Goal: Transaction & Acquisition: Purchase product/service

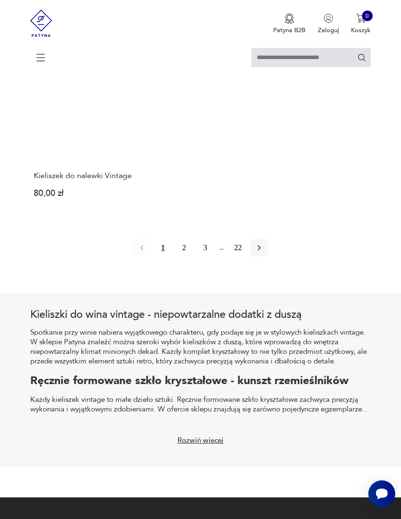
scroll to position [1238, 0]
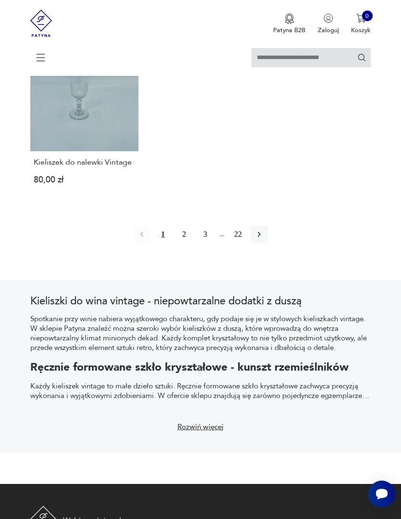
click at [185, 243] on button "2" at bounding box center [183, 234] width 17 height 17
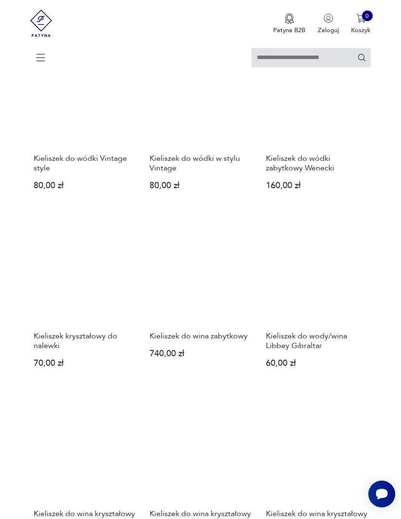
scroll to position [311, 0]
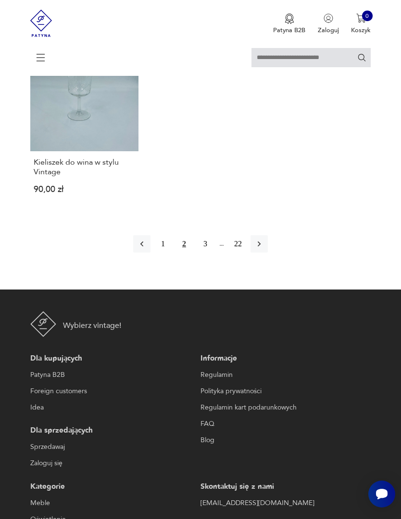
click at [211, 253] on button "3" at bounding box center [205, 243] width 17 height 17
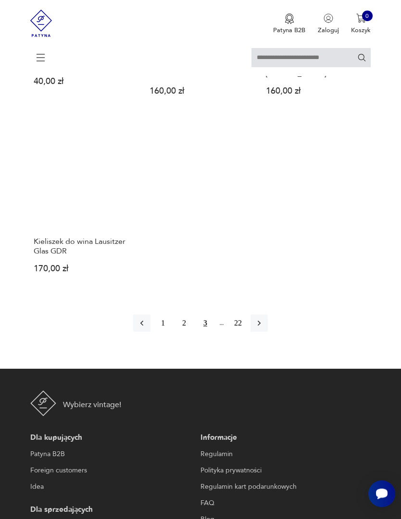
scroll to position [1240, 0]
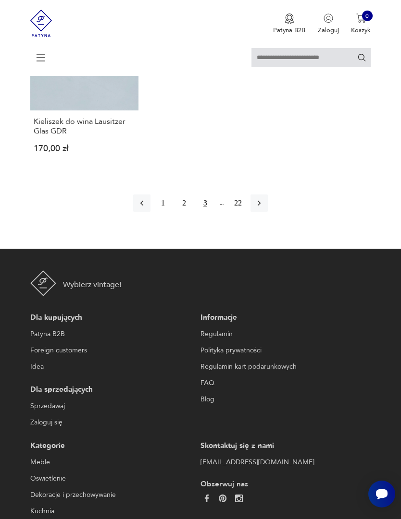
click at [264, 208] on icon "button" at bounding box center [259, 203] width 10 height 10
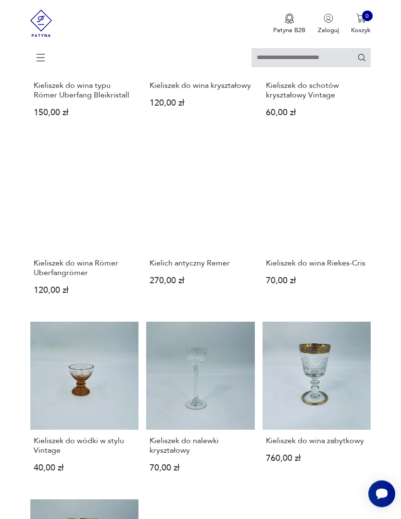
scroll to position [763, 0]
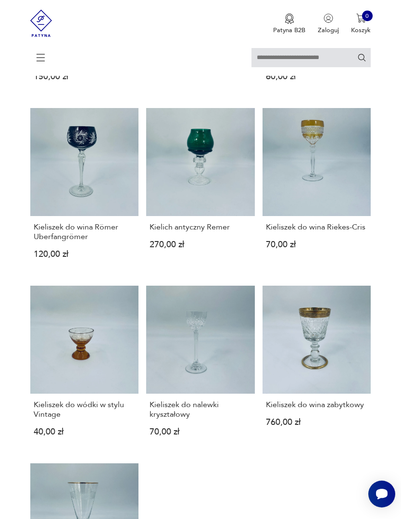
click at [205, 208] on link "Kielich antyczny Remer 270,00 zł" at bounding box center [200, 190] width 109 height 165
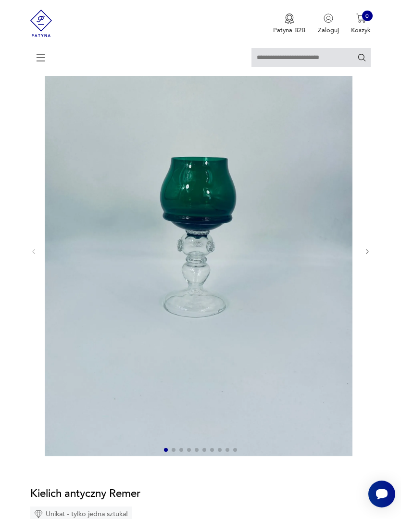
click at [370, 256] on icon "button" at bounding box center [367, 251] width 7 height 7
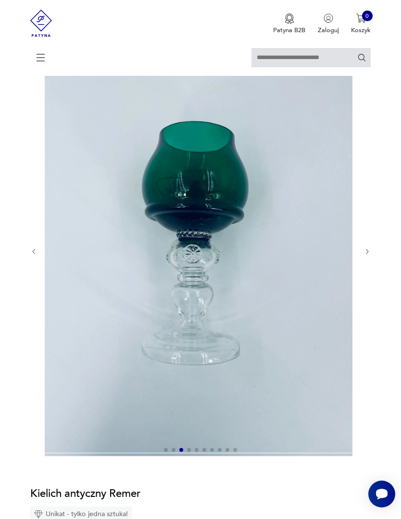
click at [370, 256] on icon "button" at bounding box center [367, 251] width 7 height 7
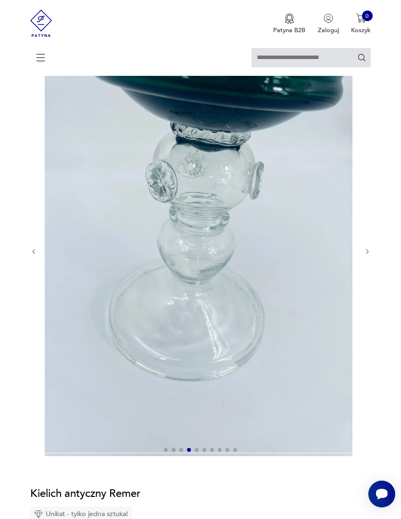
click at [370, 256] on icon "button" at bounding box center [367, 251] width 7 height 7
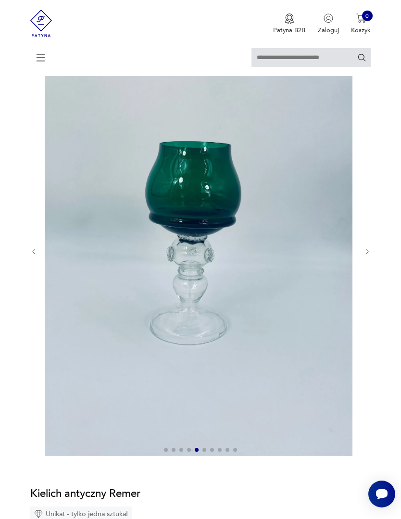
click at [370, 256] on icon "button" at bounding box center [367, 251] width 7 height 7
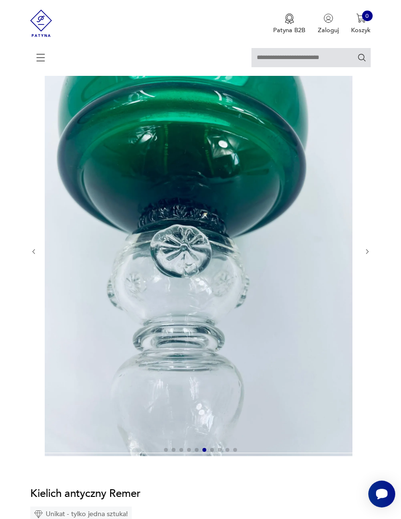
click at [370, 255] on button "button" at bounding box center [367, 252] width 7 height 8
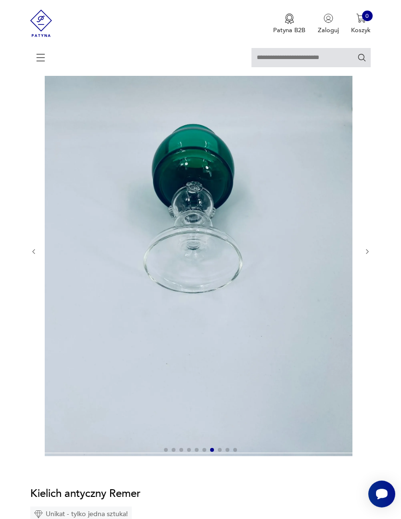
click at [370, 256] on icon "button" at bounding box center [367, 251] width 7 height 7
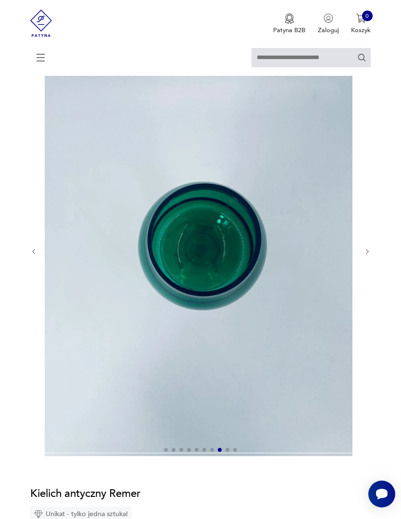
click at [370, 256] on icon "button" at bounding box center [367, 251] width 7 height 7
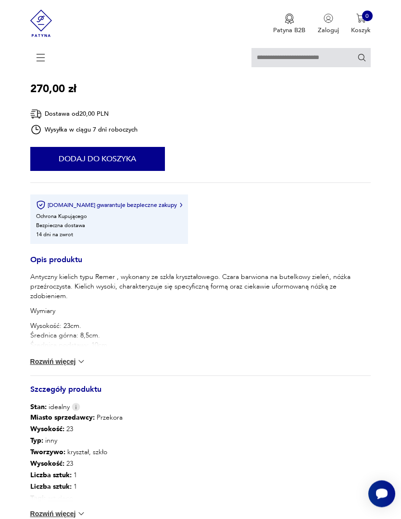
scroll to position [535, 0]
click at [79, 367] on img at bounding box center [81, 362] width 10 height 10
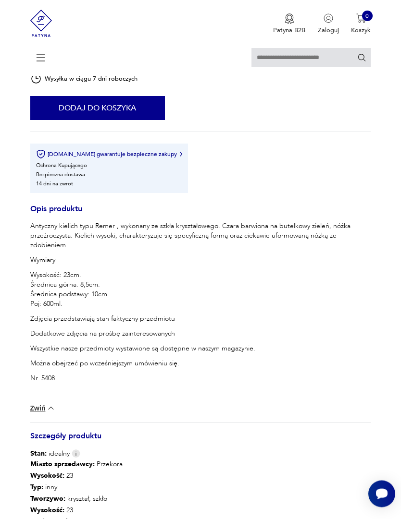
scroll to position [591, 0]
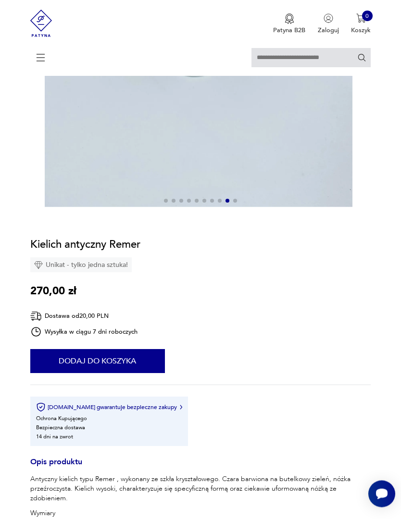
click at [115, 374] on button "Dodaj do koszyka" at bounding box center [97, 362] width 135 height 24
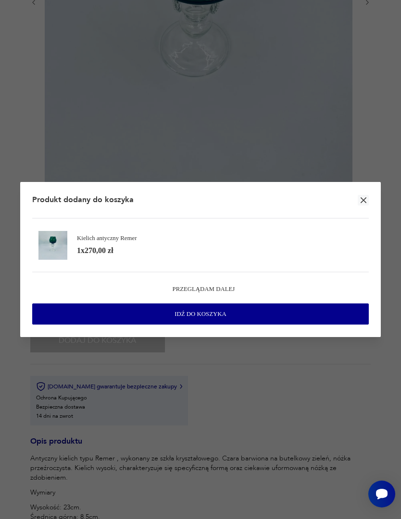
click at [361, 197] on icon "button" at bounding box center [363, 200] width 6 height 6
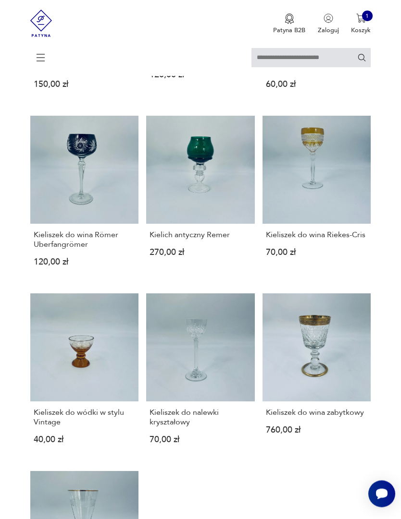
scroll to position [798, 0]
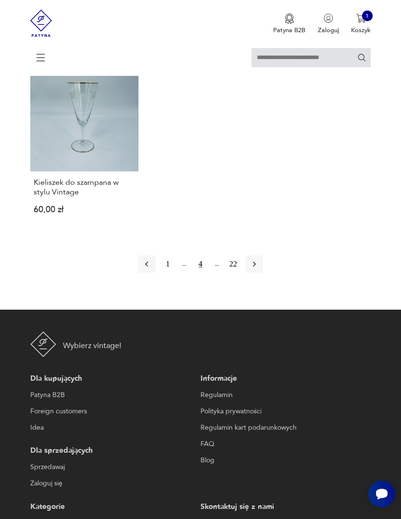
click at [259, 269] on icon "button" at bounding box center [254, 264] width 10 height 10
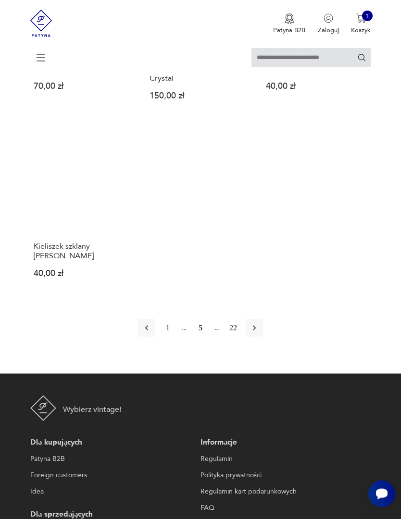
scroll to position [1234, 0]
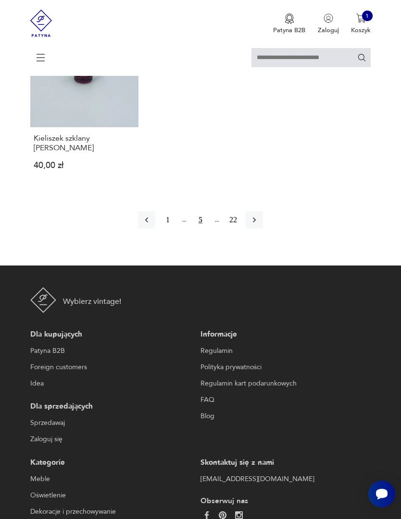
click at [259, 225] on icon "button" at bounding box center [254, 220] width 10 height 10
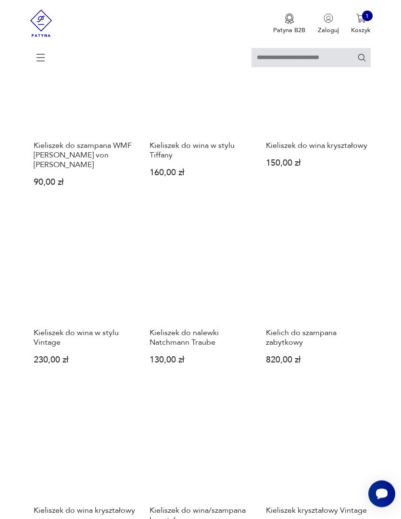
scroll to position [175, 0]
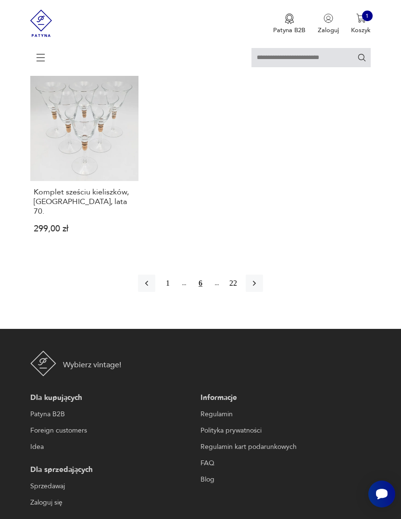
click at [259, 288] on icon "button" at bounding box center [254, 284] width 10 height 10
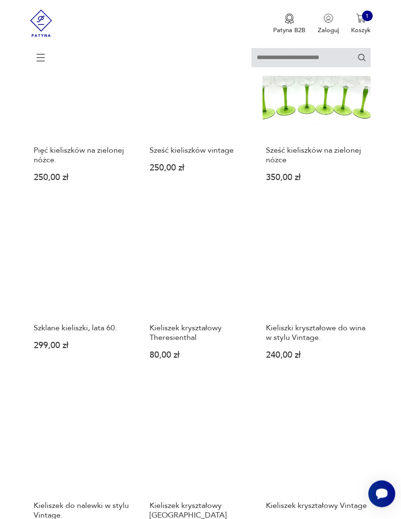
scroll to position [538, 0]
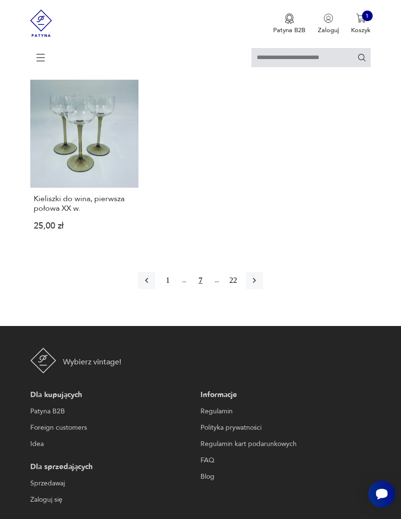
click at [256, 284] on icon "button" at bounding box center [254, 280] width 3 height 5
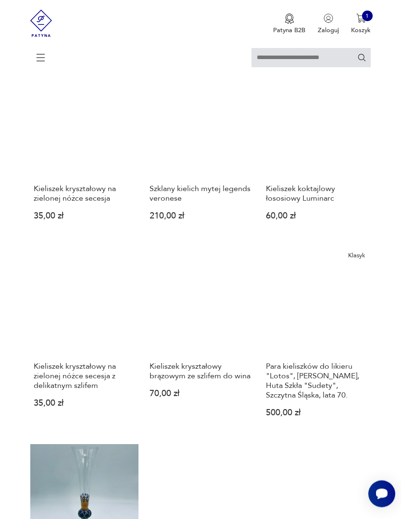
scroll to position [827, 0]
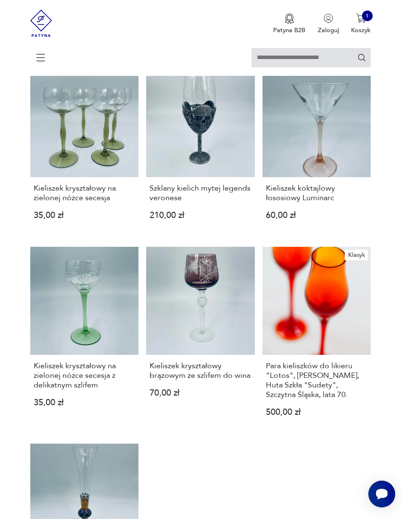
click at [115, 197] on link "Kieliszek kryształowy na zielonej nóżce secesja 35,00 zł" at bounding box center [84, 151] width 109 height 165
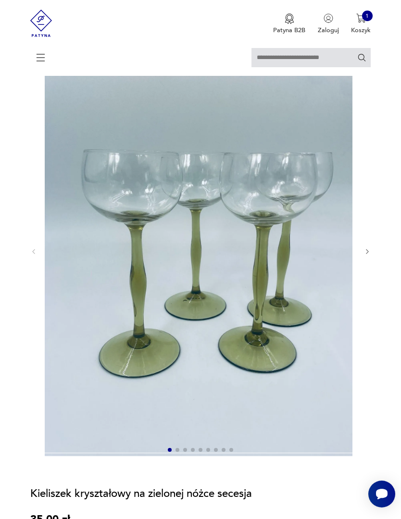
click at [370, 256] on icon "button" at bounding box center [367, 251] width 7 height 7
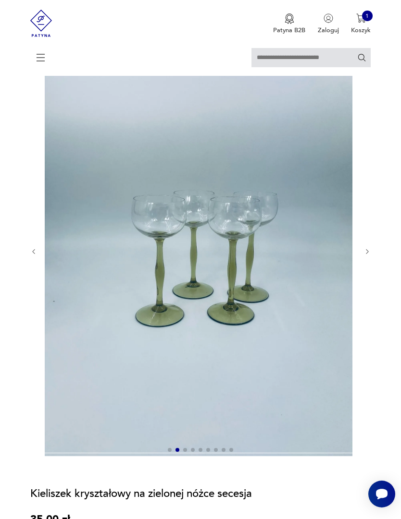
click at [368, 256] on icon "button" at bounding box center [367, 251] width 7 height 7
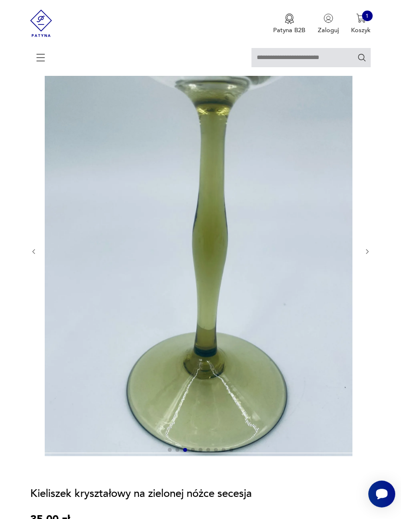
click at [370, 256] on icon "button" at bounding box center [367, 251] width 7 height 7
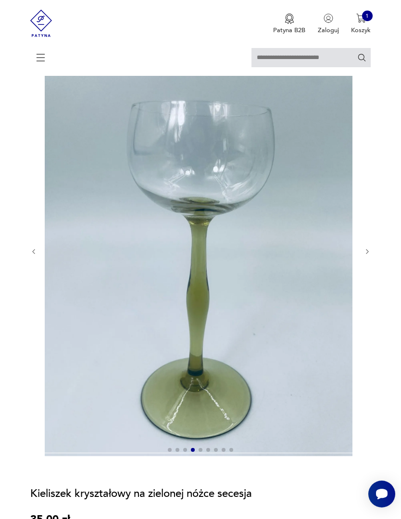
click at [370, 256] on icon "button" at bounding box center [367, 251] width 7 height 7
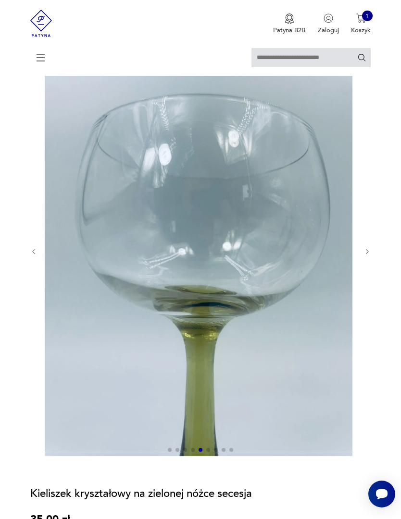
click at [367, 268] on div at bounding box center [200, 251] width 341 height 411
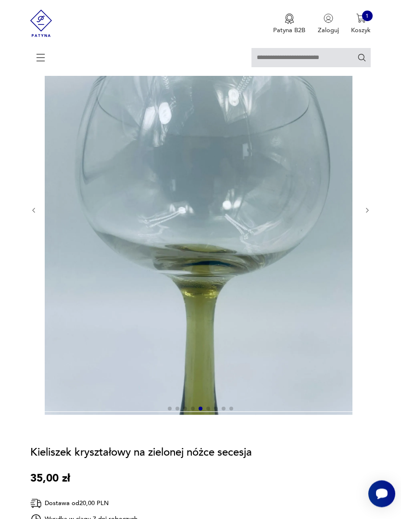
click at [241, 299] on img at bounding box center [199, 210] width 308 height 410
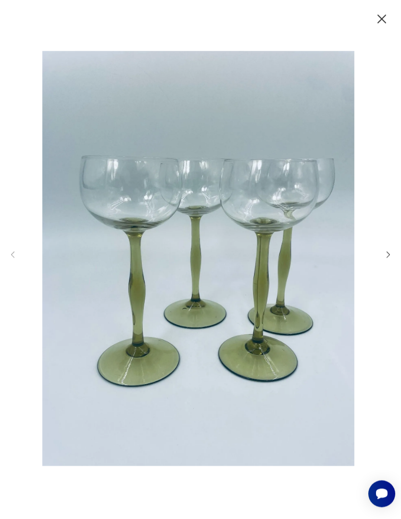
scroll to position [120, 0]
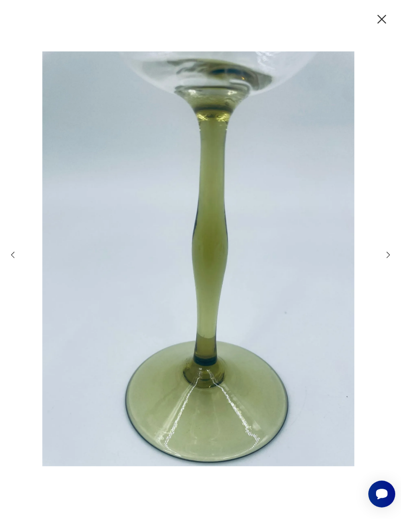
click at [388, 259] on icon "button" at bounding box center [387, 254] width 9 height 9
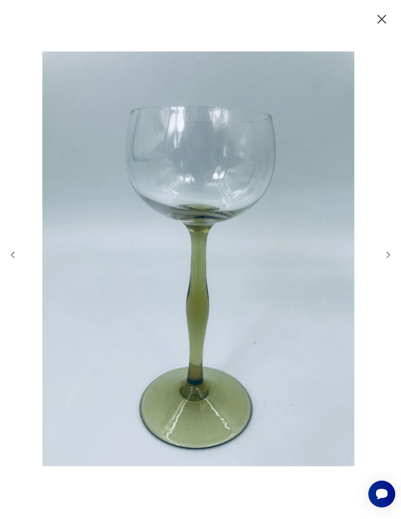
click at [382, 278] on div at bounding box center [200, 259] width 384 height 417
click at [382, 277] on div at bounding box center [200, 259] width 384 height 417
click at [383, 259] on icon "button" at bounding box center [387, 254] width 9 height 9
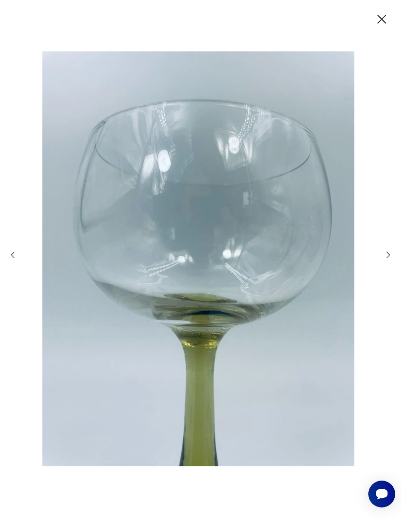
click at [387, 259] on icon "button" at bounding box center [387, 254] width 9 height 9
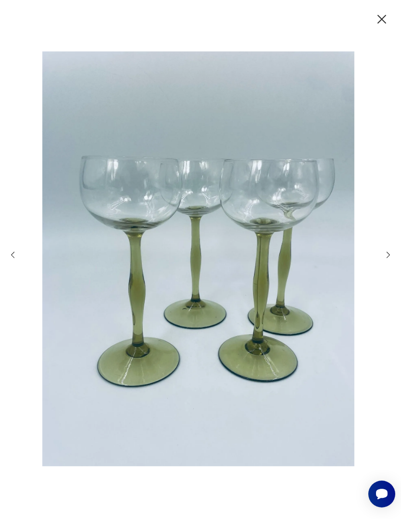
click at [386, 259] on icon "button" at bounding box center [387, 254] width 9 height 9
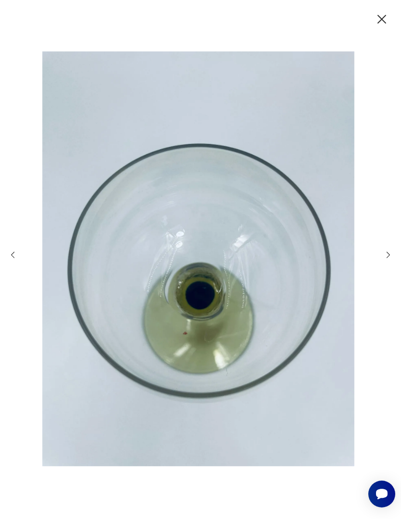
click at [384, 19] on icon "button" at bounding box center [381, 19] width 15 height 15
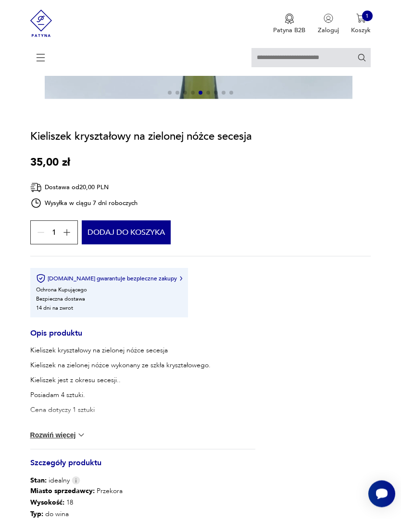
scroll to position [441, 0]
click at [69, 440] on button "Rozwiń więcej" at bounding box center [58, 436] width 56 height 10
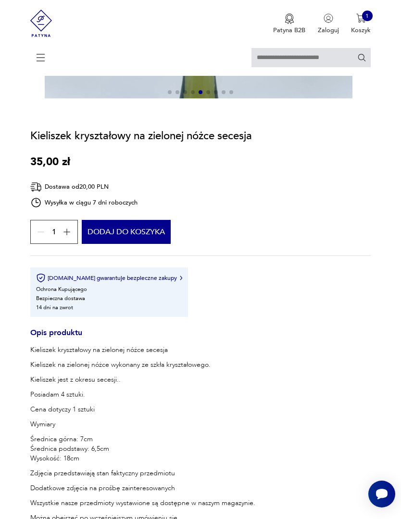
click at [144, 244] on button "Dodaj do koszyka" at bounding box center [126, 232] width 89 height 24
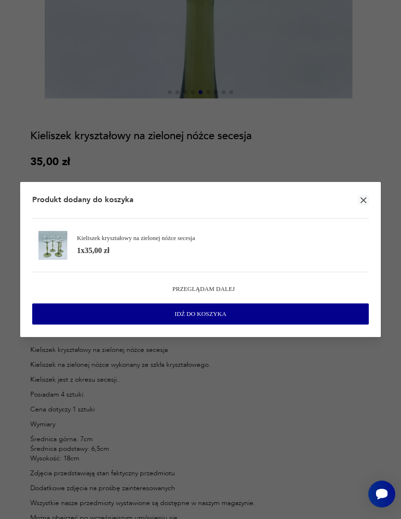
click at [360, 204] on icon "button" at bounding box center [363, 201] width 10 height 10
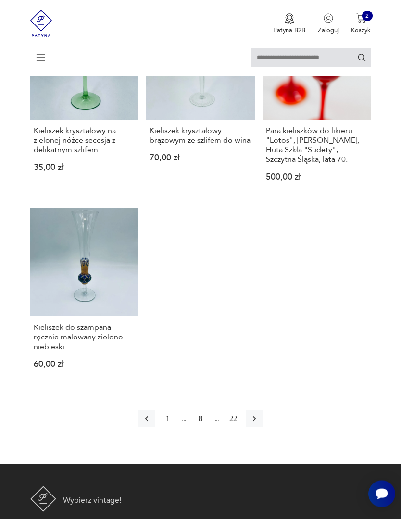
scroll to position [1064, 0]
click at [99, 332] on link "Kieliszek do szampana ręcznie malowany zielono niebieski 60,00 zł" at bounding box center [84, 295] width 109 height 175
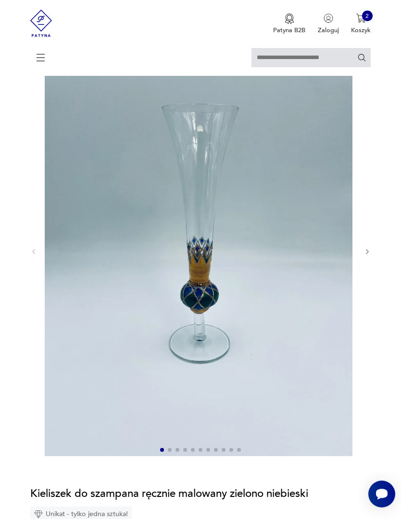
click at [369, 256] on button "button" at bounding box center [367, 252] width 7 height 8
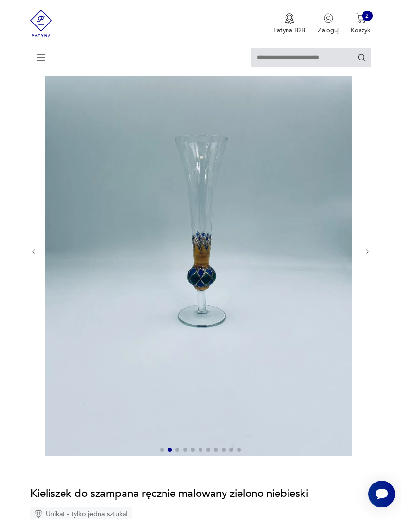
click at [369, 256] on icon "button" at bounding box center [367, 251] width 7 height 7
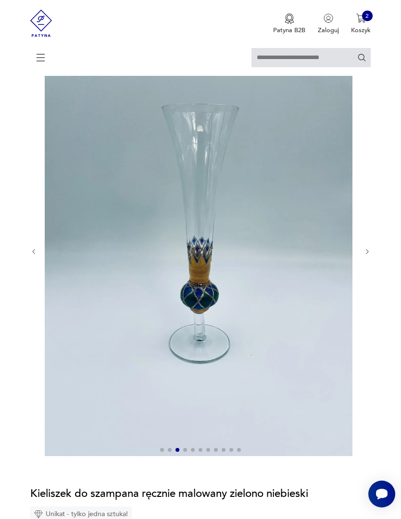
click at [367, 254] on icon "button" at bounding box center [367, 251] width 2 height 5
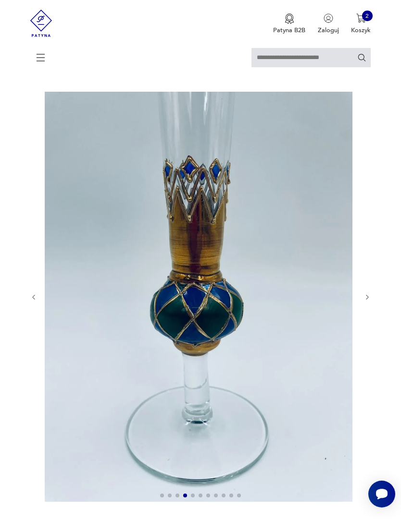
scroll to position [0, 0]
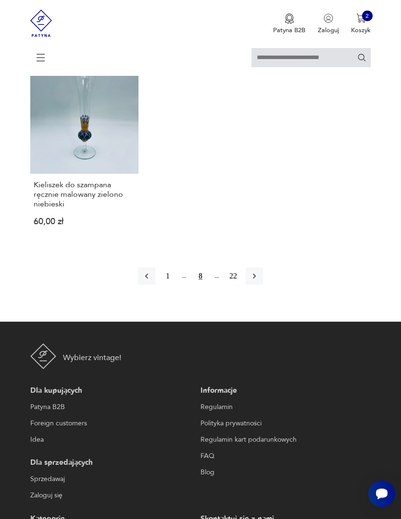
click at [259, 282] on icon "button" at bounding box center [254, 277] width 10 height 10
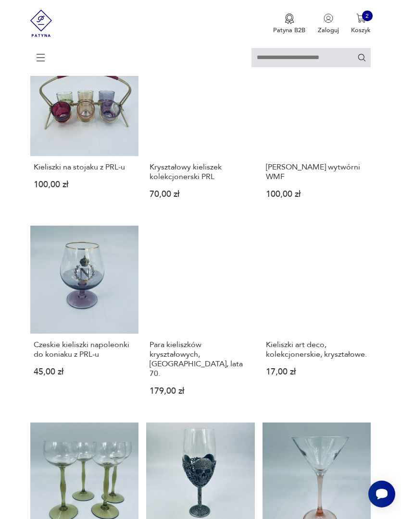
scroll to position [175, 0]
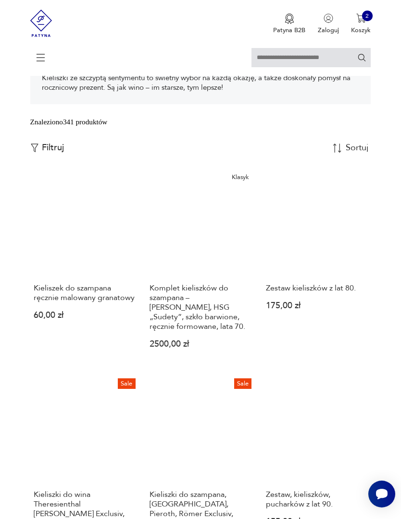
click at [207, 281] on link "Klasyk Komplet kieliszków do szampana – [PERSON_NAME], HSG „Sudety”, szkło barw…" at bounding box center [200, 266] width 109 height 194
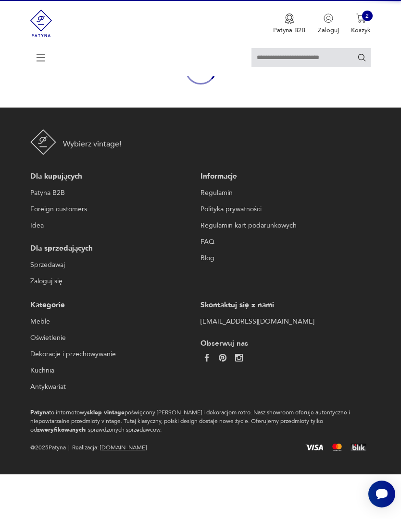
scroll to position [84, 0]
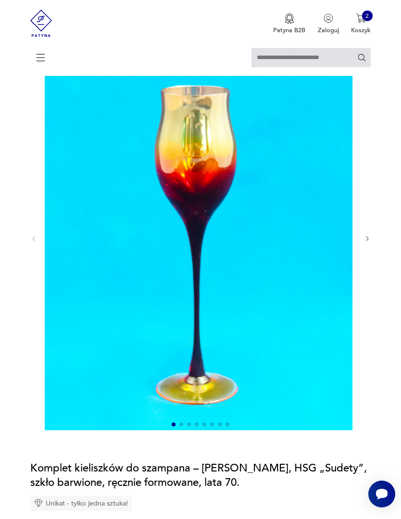
click at [368, 243] on icon "button" at bounding box center [367, 238] width 7 height 7
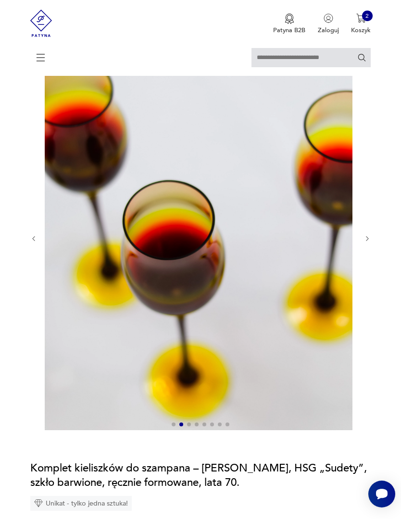
click at [370, 243] on icon "button" at bounding box center [367, 238] width 7 height 7
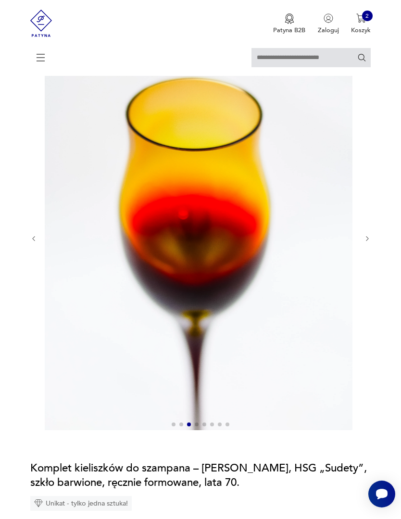
click at [368, 243] on icon "button" at bounding box center [367, 238] width 7 height 7
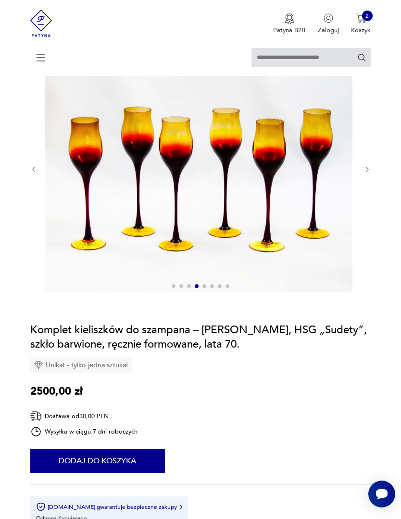
click at [368, 173] on icon "button" at bounding box center [367, 170] width 2 height 5
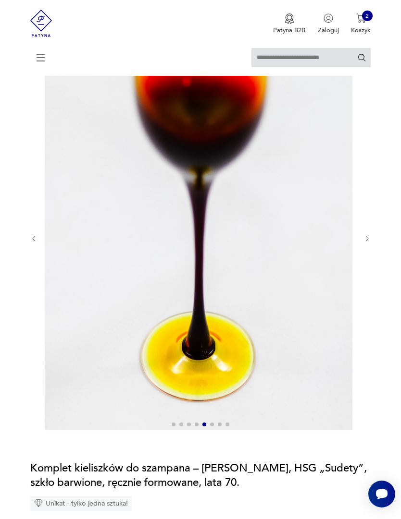
click at [370, 243] on icon "button" at bounding box center [367, 238] width 7 height 7
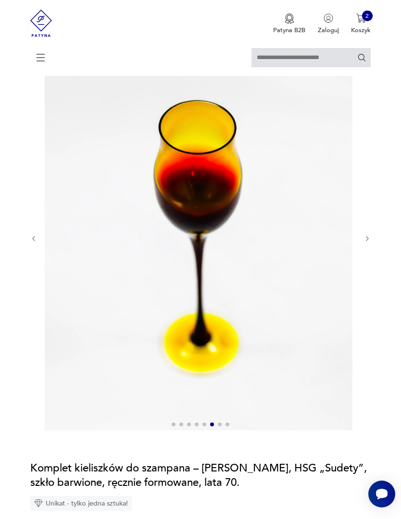
click at [368, 243] on icon "button" at bounding box center [367, 238] width 7 height 7
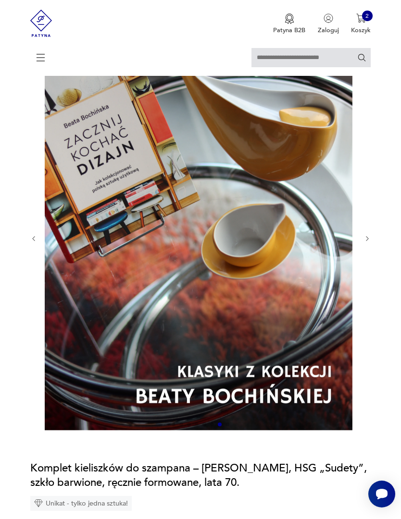
click at [367, 242] on icon "button" at bounding box center [367, 239] width 2 height 5
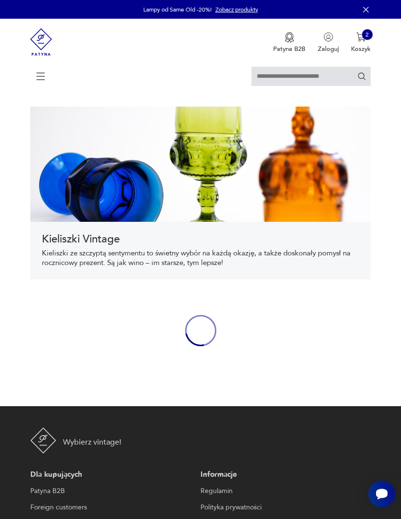
scroll to position [208, 0]
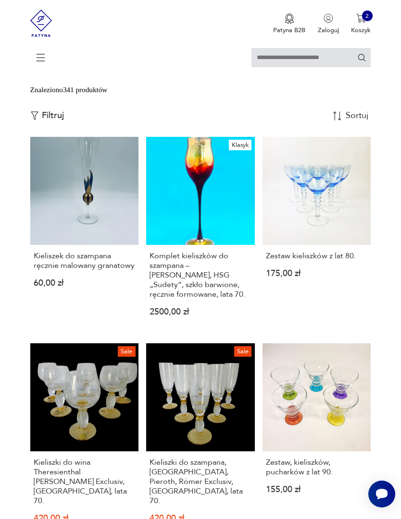
click at [335, 234] on link "Zestaw kieliszków z lat 80. 175,00 zł" at bounding box center [316, 234] width 109 height 194
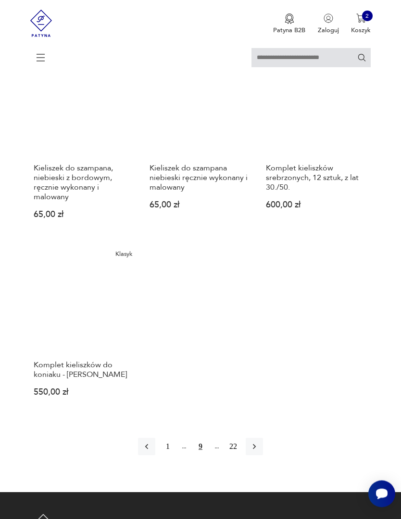
scroll to position [1120, 0]
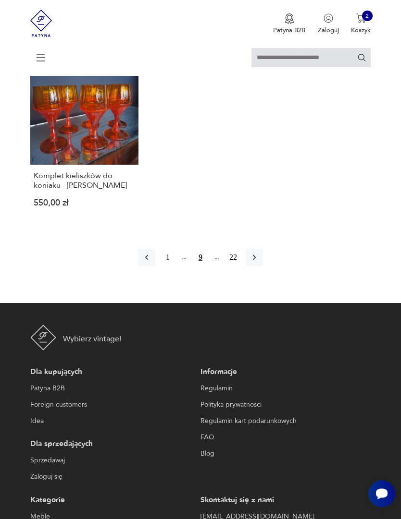
click at [259, 263] on icon "button" at bounding box center [254, 258] width 10 height 10
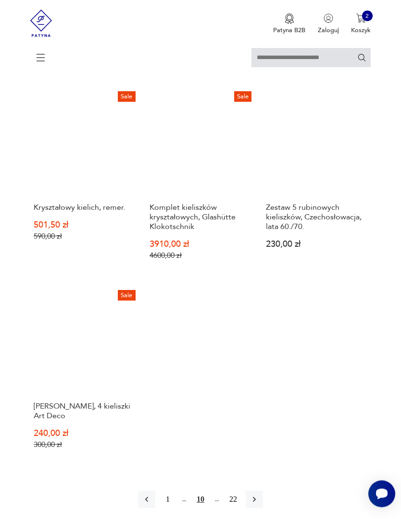
scroll to position [1042, 0]
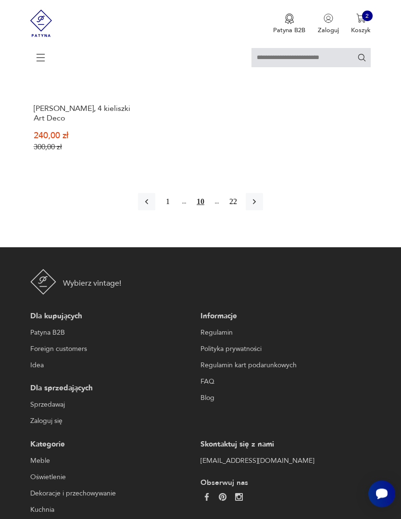
click at [256, 205] on icon "button" at bounding box center [254, 202] width 3 height 5
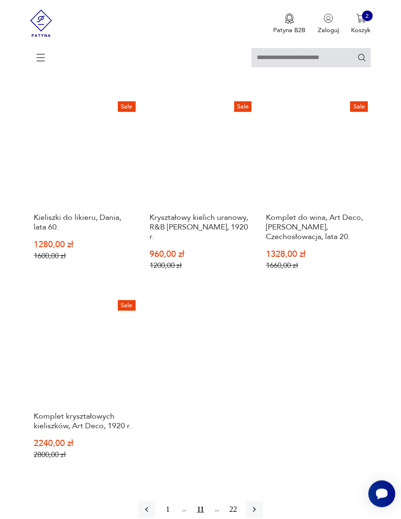
scroll to position [1101, 0]
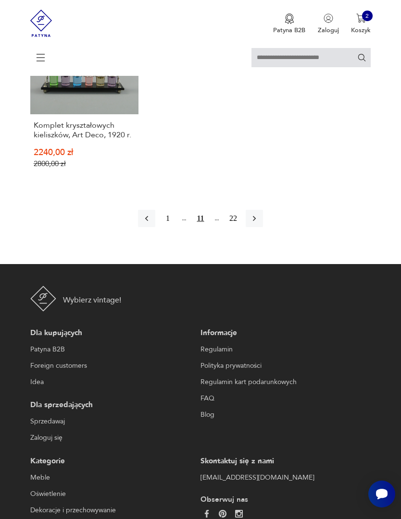
click at [259, 223] on icon "button" at bounding box center [254, 219] width 10 height 10
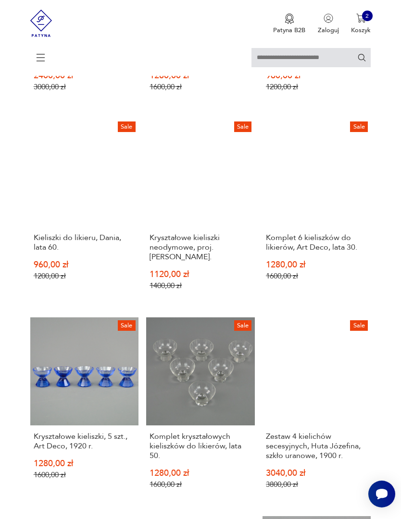
scroll to position [673, 0]
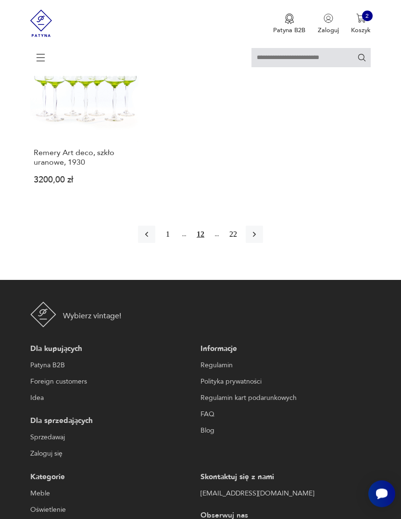
click at [259, 240] on icon "button" at bounding box center [254, 235] width 10 height 10
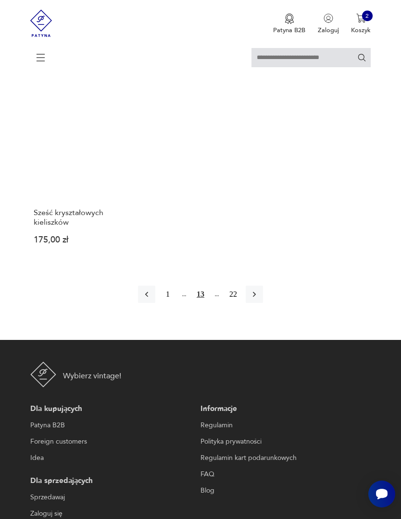
scroll to position [1270, 0]
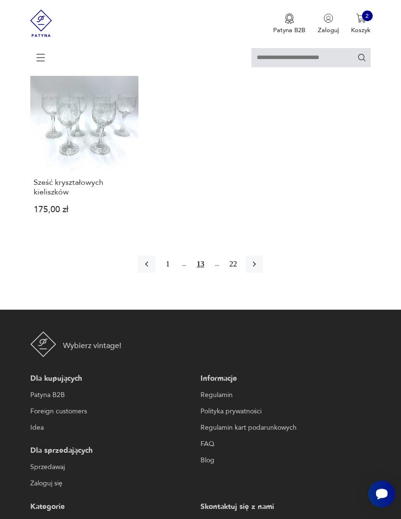
click at [259, 269] on icon "button" at bounding box center [254, 264] width 10 height 10
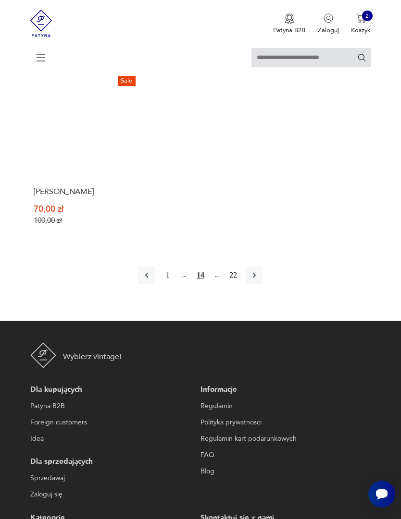
scroll to position [1171, 0]
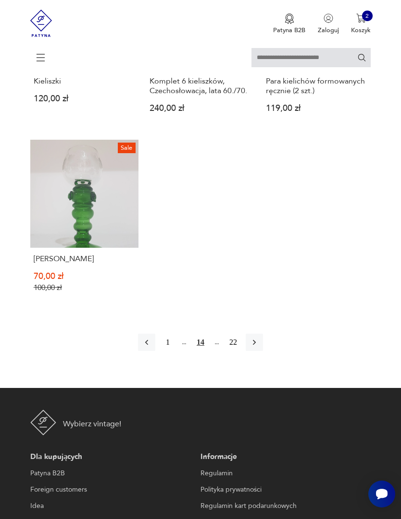
click at [61, 225] on link "Sale Kielich Remer 70,00 zł 100,00 zł" at bounding box center [84, 223] width 109 height 167
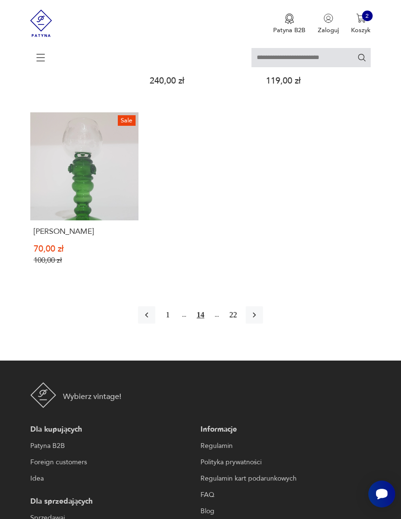
scroll to position [1236, 0]
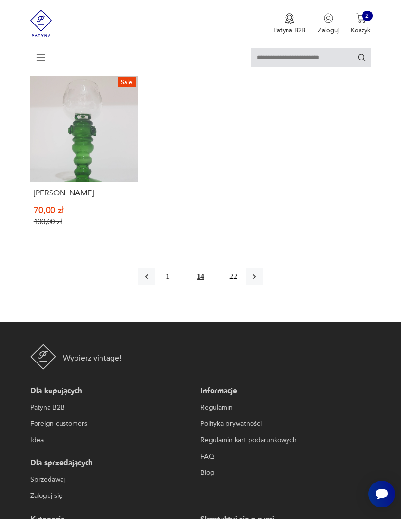
click at [263, 285] on button "button" at bounding box center [254, 276] width 17 height 17
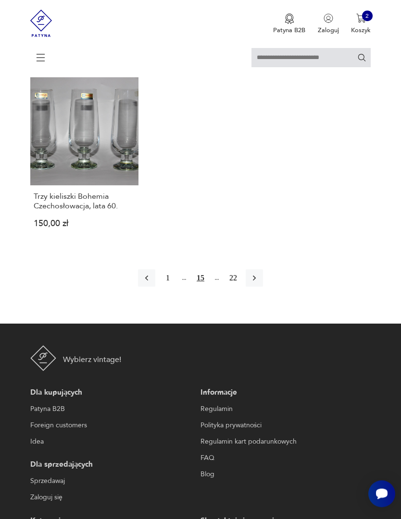
scroll to position [1258, 0]
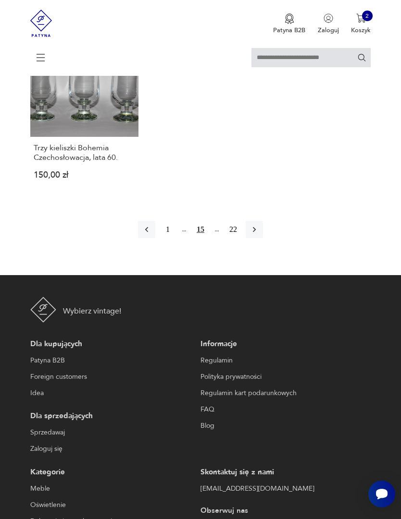
click at [259, 234] on icon "button" at bounding box center [254, 230] width 10 height 10
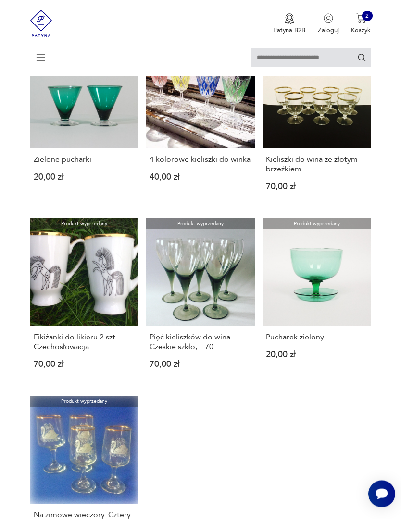
scroll to position [1003, 0]
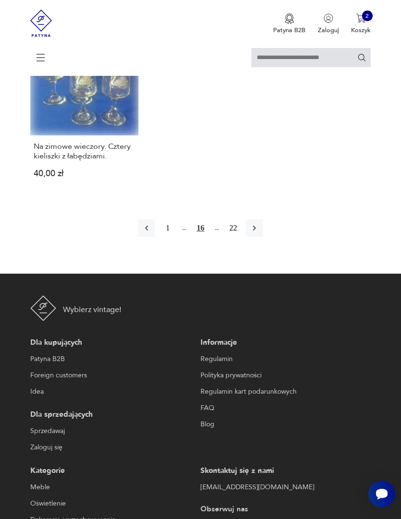
click at [259, 233] on icon "button" at bounding box center [254, 228] width 10 height 10
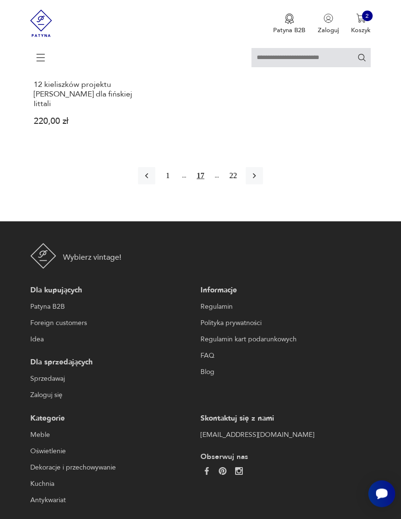
scroll to position [1301, 0]
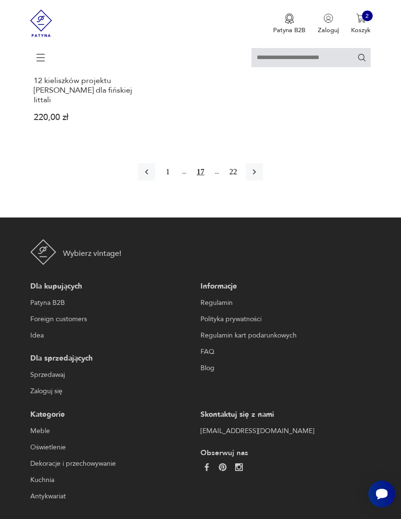
click at [259, 177] on icon "button" at bounding box center [254, 172] width 10 height 10
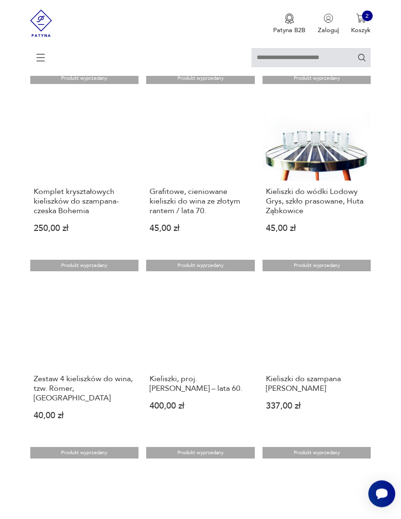
scroll to position [451, 0]
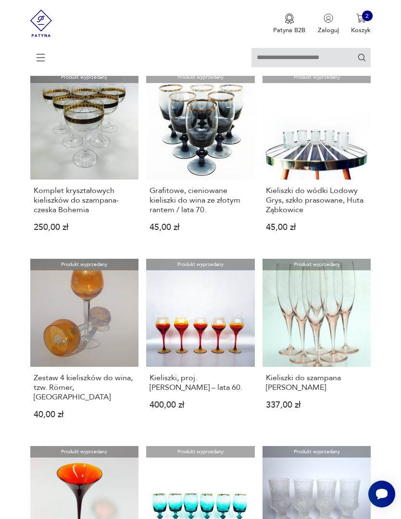
click at [203, 183] on link "Produkt wyprzedany Grafitowe, cieniowane kieliszki do wina ze złotym rantem / l…" at bounding box center [200, 159] width 109 height 175
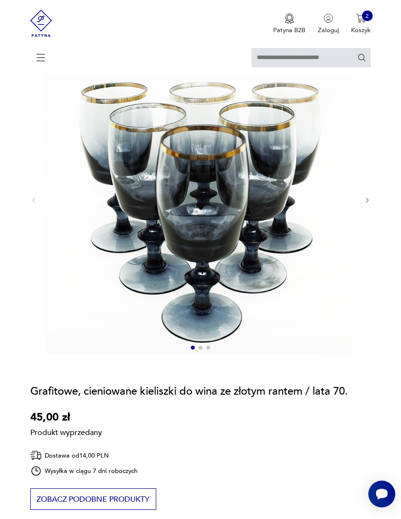
click at [365, 204] on icon "button" at bounding box center [367, 200] width 7 height 7
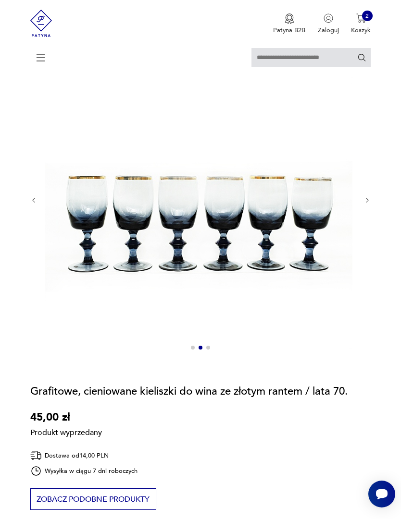
click at [365, 204] on icon "button" at bounding box center [367, 200] width 7 height 7
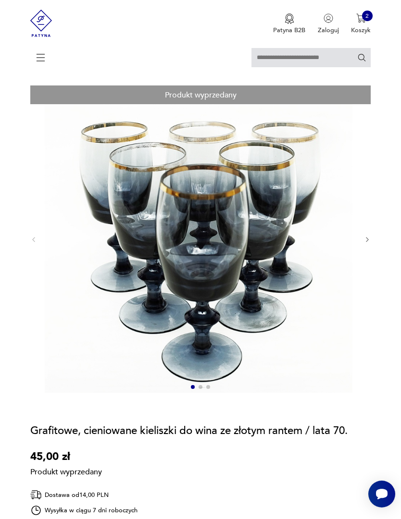
scroll to position [0, 0]
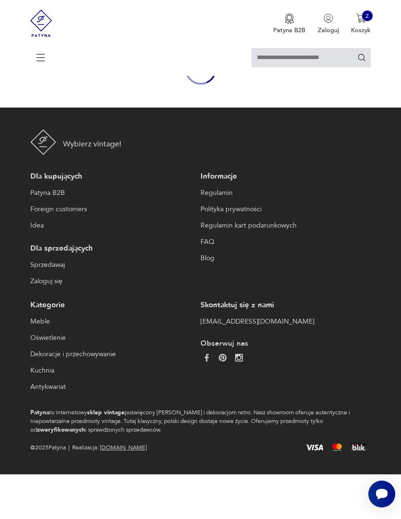
scroll to position [84, 0]
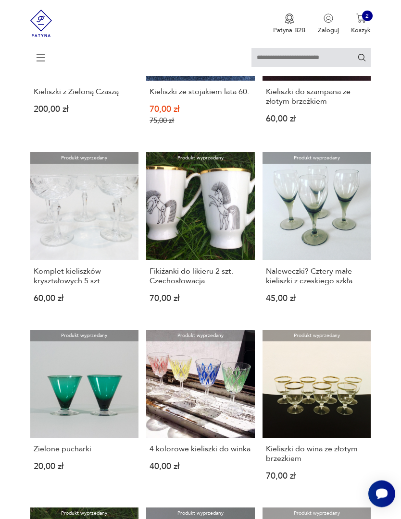
scroll to position [599, 0]
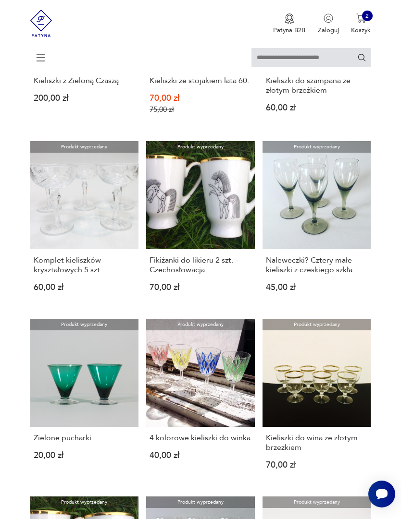
click at [38, 49] on icon at bounding box center [41, 58] width 34 height 34
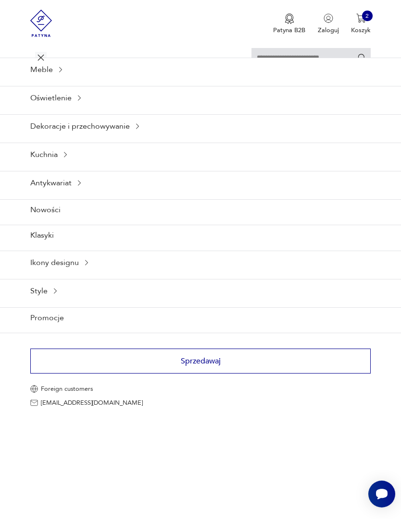
click at [40, 166] on div "Kuchnia" at bounding box center [200, 155] width 401 height 24
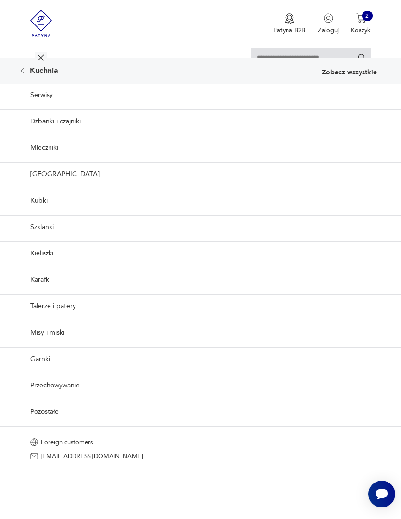
click at [39, 186] on link "[GEOGRAPHIC_DATA]" at bounding box center [200, 174] width 401 height 24
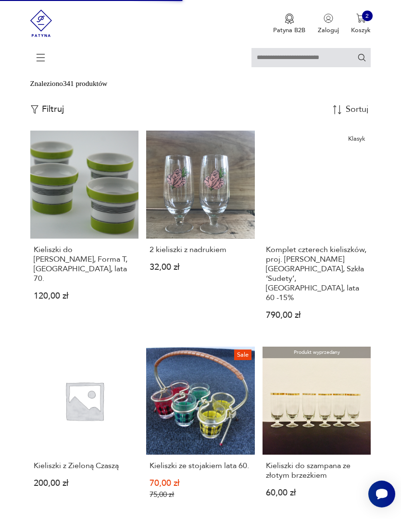
scroll to position [213, 0]
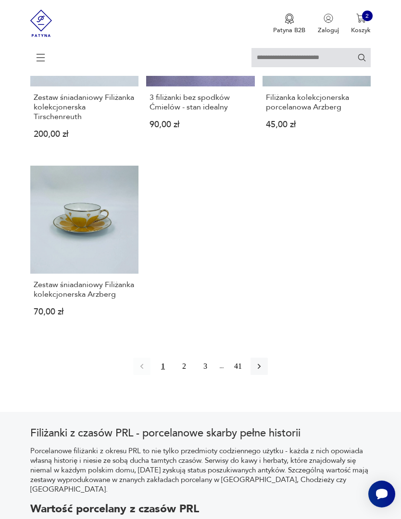
scroll to position [1111, 0]
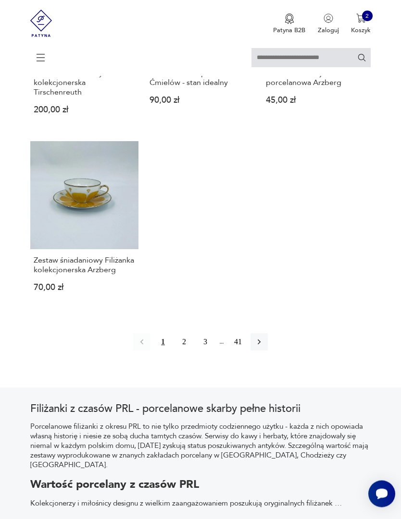
click at [62, 299] on link "Zestaw śniadaniowy Filiżanka kolekcjonerska Arzberg 70,00 zł" at bounding box center [84, 224] width 109 height 165
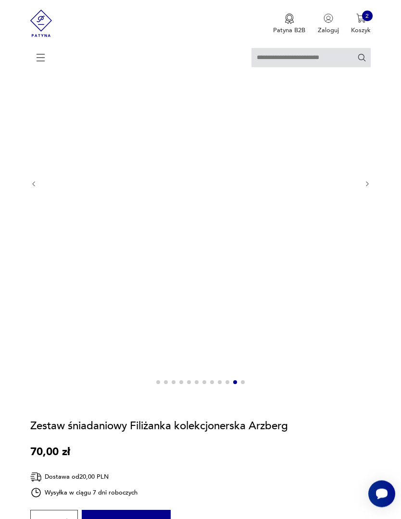
scroll to position [308, 0]
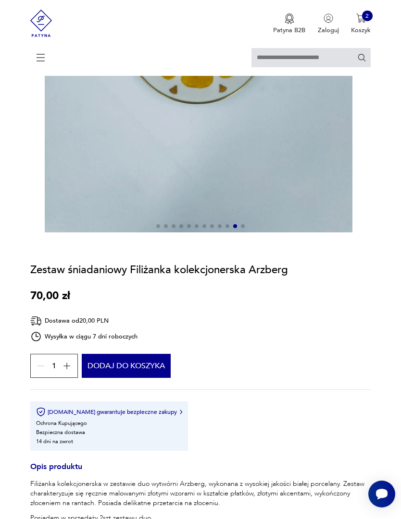
click at [125, 378] on button "Dodaj do koszyka" at bounding box center [126, 366] width 89 height 24
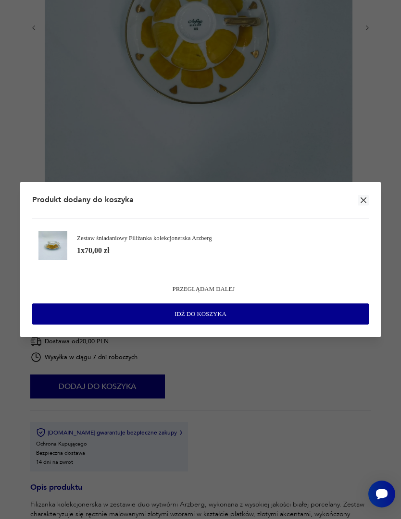
click at [359, 205] on icon "button" at bounding box center [363, 201] width 10 height 10
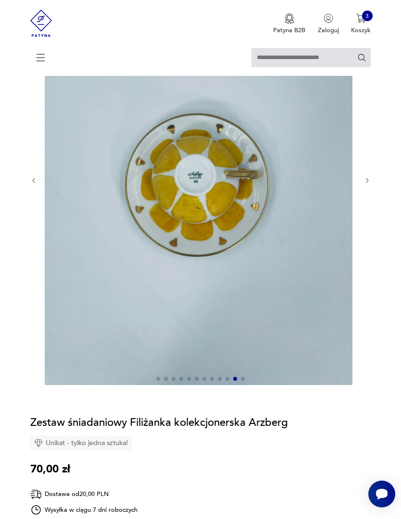
scroll to position [0, 0]
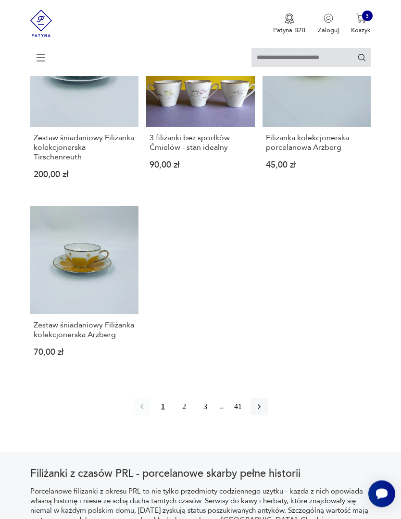
scroll to position [1072, 0]
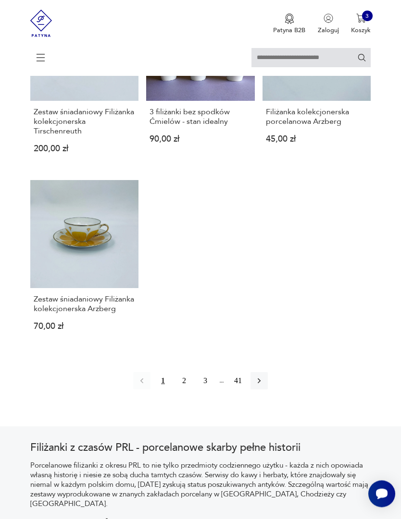
click at [264, 386] on icon "button" at bounding box center [259, 382] width 10 height 10
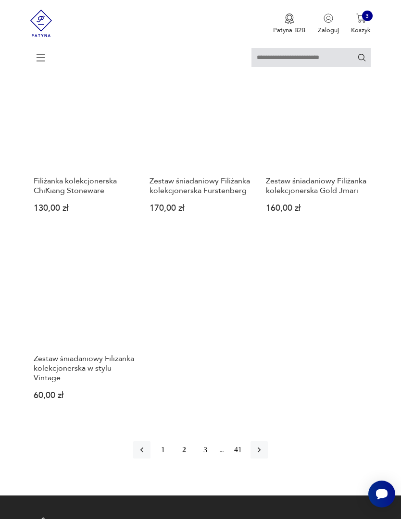
scroll to position [1062, 0]
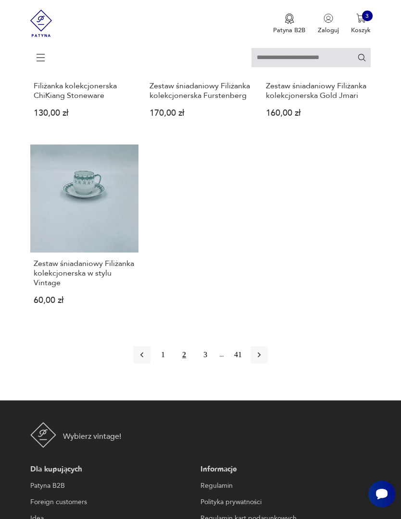
click at [63, 286] on link "Zestaw śniadaniowy Filiżanka kolekcjonerska w stylu Vintage 60,00 zł" at bounding box center [84, 232] width 109 height 175
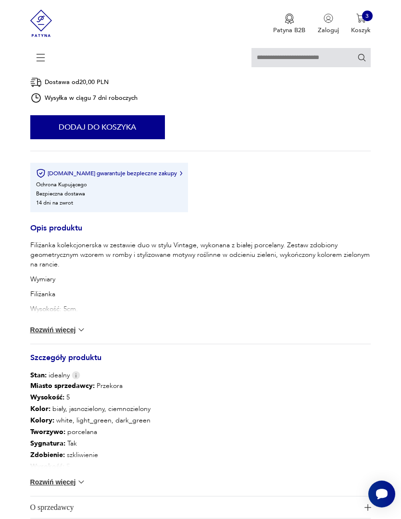
scroll to position [621, 0]
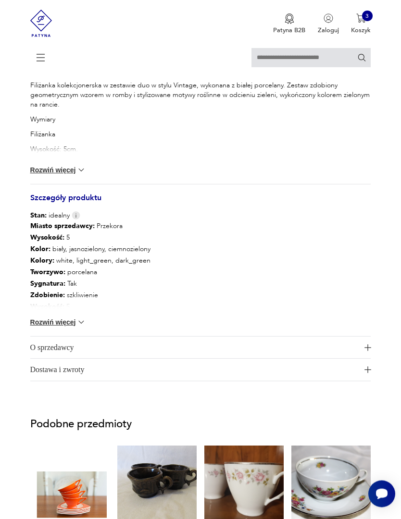
click at [44, 328] on button "Rozwiń więcej" at bounding box center [58, 323] width 56 height 10
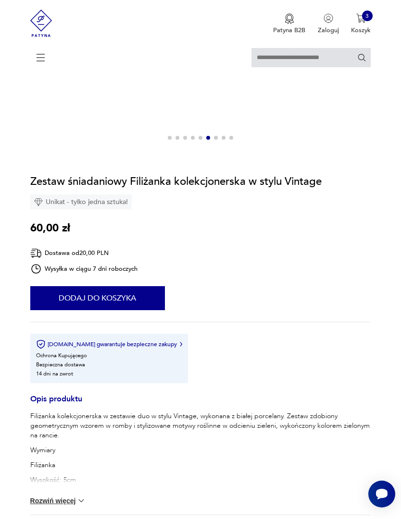
scroll to position [402, 0]
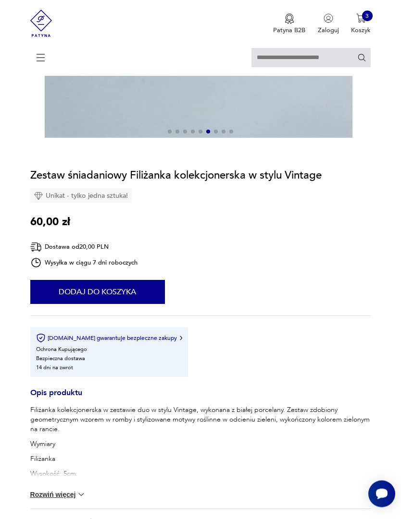
click at [68, 305] on button "Dodaj do koszyka" at bounding box center [97, 293] width 135 height 24
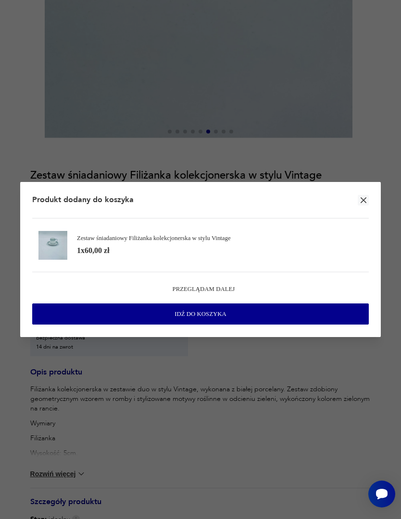
click at [367, 206] on button "button" at bounding box center [363, 200] width 11 height 11
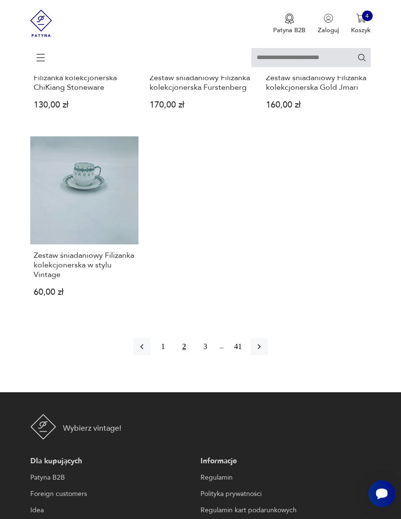
scroll to position [1181, 0]
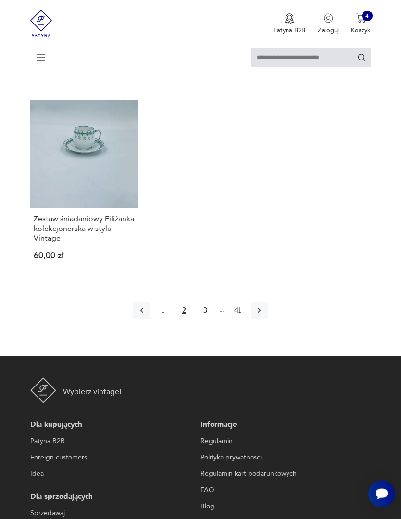
click at [268, 320] on button "button" at bounding box center [258, 310] width 17 height 17
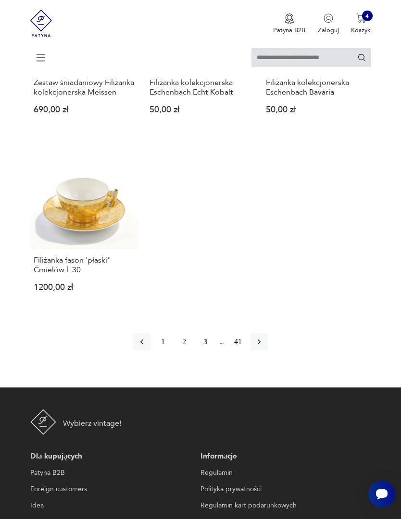
scroll to position [1161, 0]
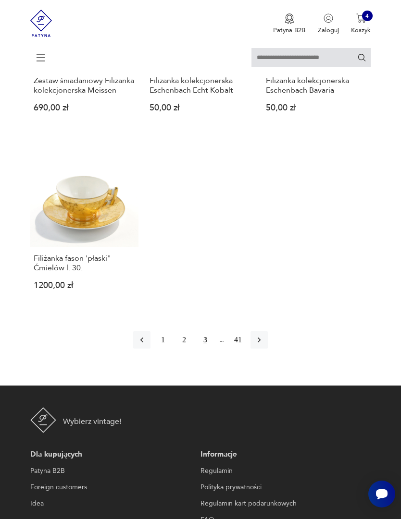
click at [264, 345] on icon "button" at bounding box center [259, 340] width 10 height 10
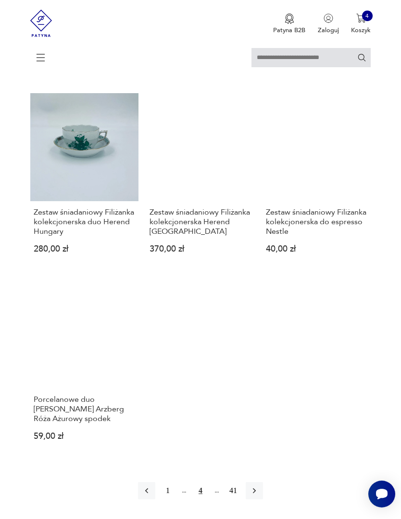
scroll to position [1036, 0]
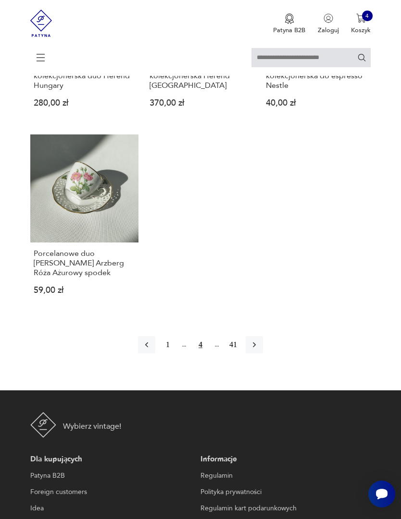
click at [263, 354] on button "button" at bounding box center [254, 344] width 17 height 17
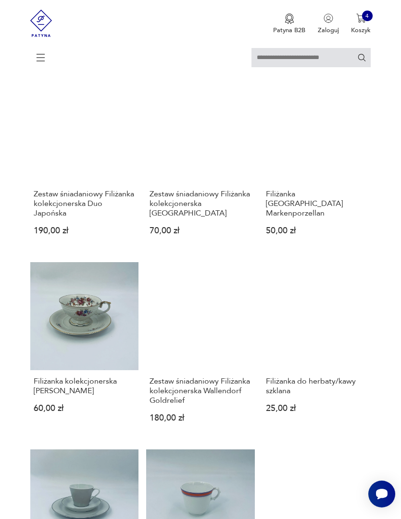
scroll to position [754, 0]
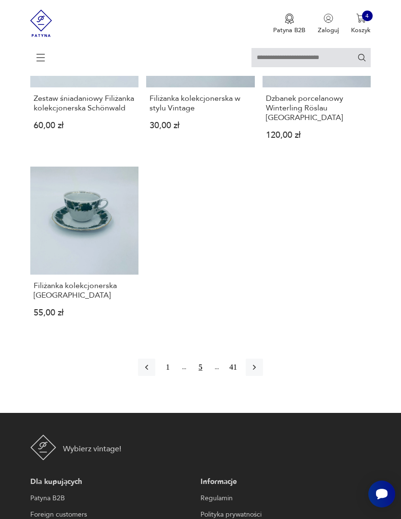
click at [259, 372] on icon "button" at bounding box center [254, 368] width 10 height 10
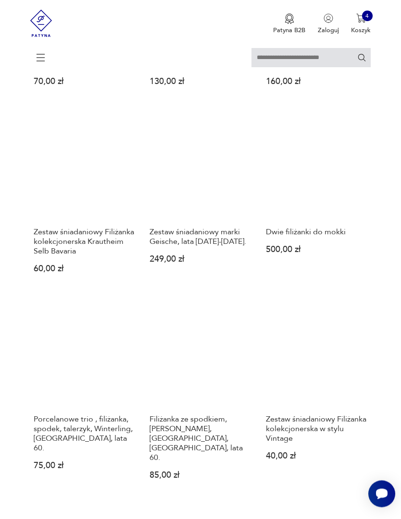
scroll to position [438, 0]
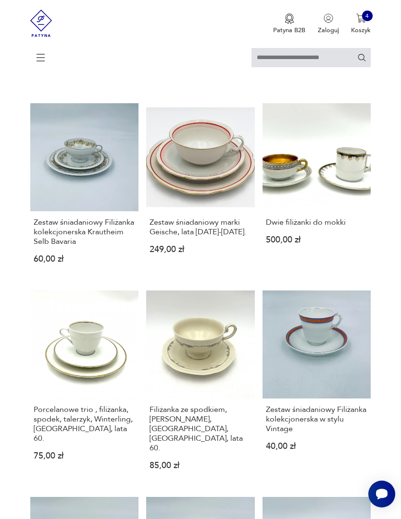
click at [338, 227] on h3 "Dwie filiżanki do mokki" at bounding box center [316, 223] width 101 height 10
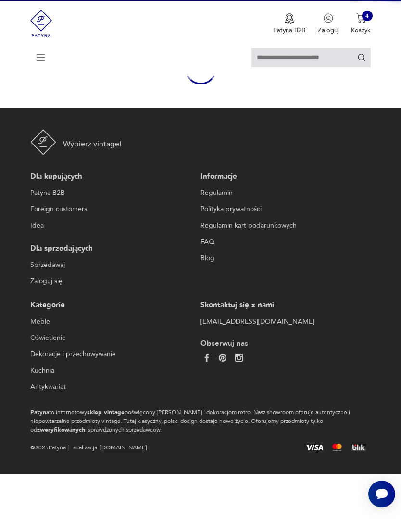
scroll to position [84, 0]
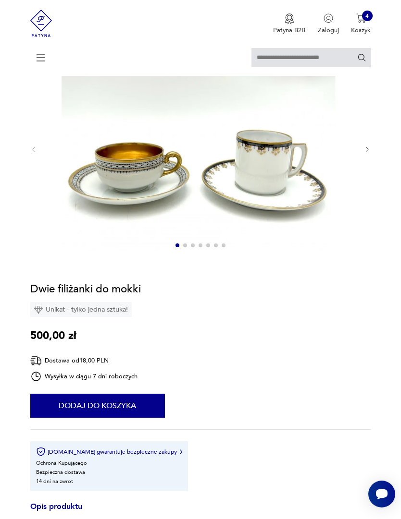
click at [370, 153] on icon "button" at bounding box center [367, 149] width 7 height 7
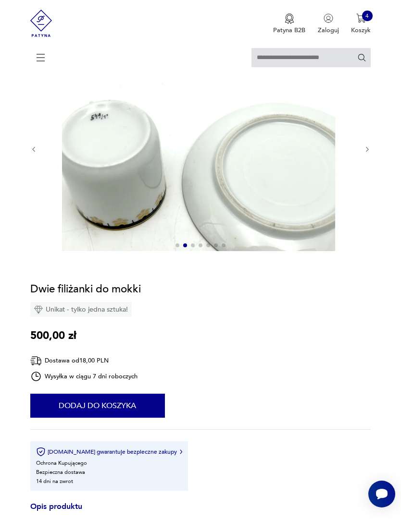
click at [366, 153] on button "button" at bounding box center [367, 150] width 7 height 8
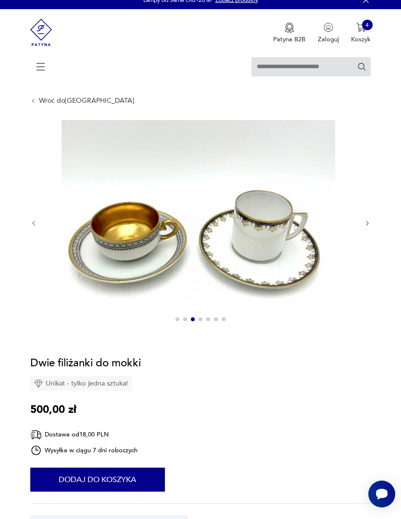
scroll to position [0, 0]
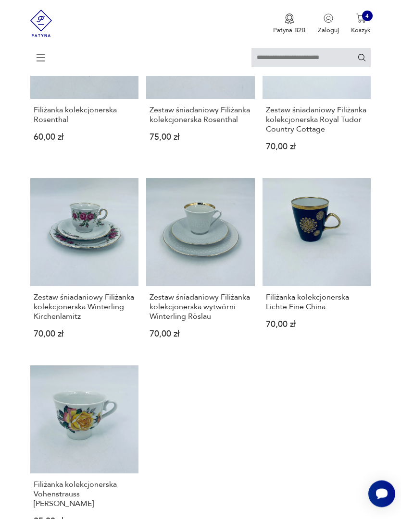
scroll to position [951, 0]
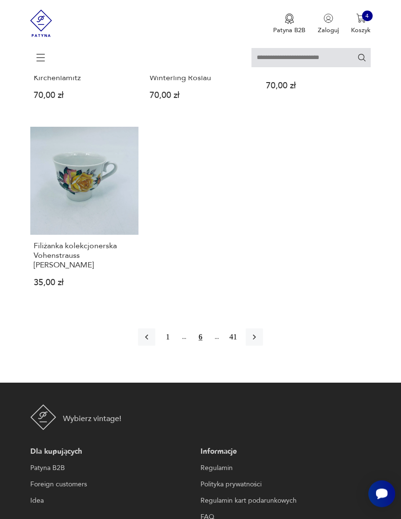
click at [256, 341] on icon "button" at bounding box center [254, 337] width 3 height 5
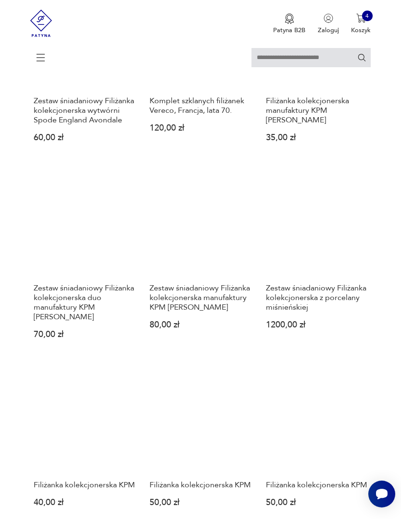
scroll to position [803, 0]
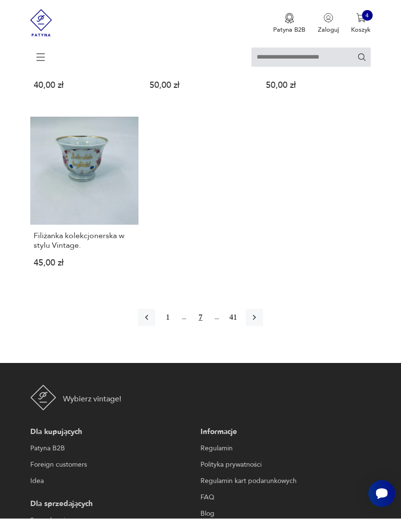
click at [259, 323] on icon "button" at bounding box center [254, 318] width 10 height 10
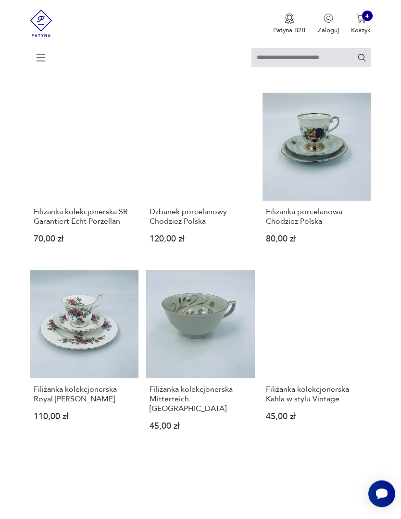
scroll to position [877, 0]
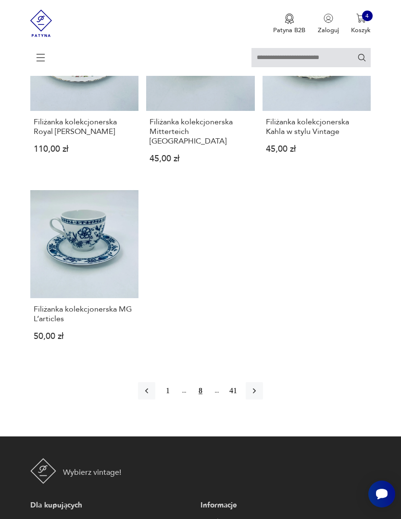
click at [256, 394] on icon "button" at bounding box center [254, 391] width 3 height 5
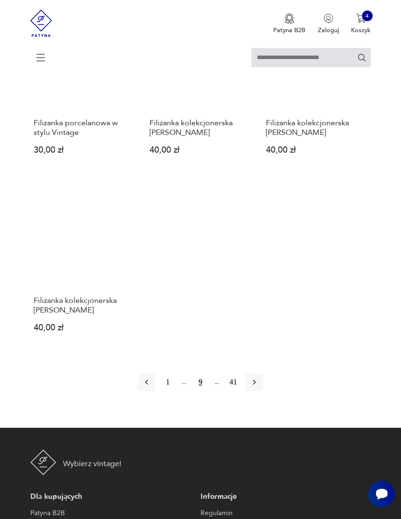
scroll to position [1141, 0]
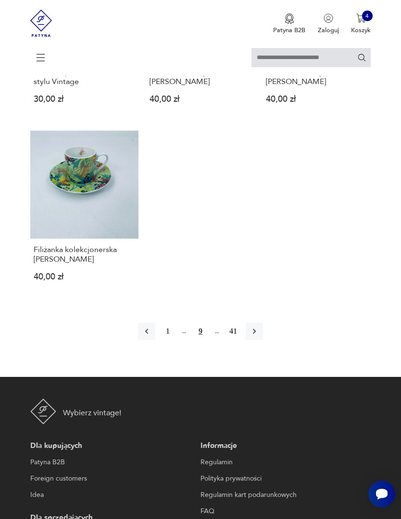
click at [259, 336] on icon "button" at bounding box center [254, 332] width 10 height 10
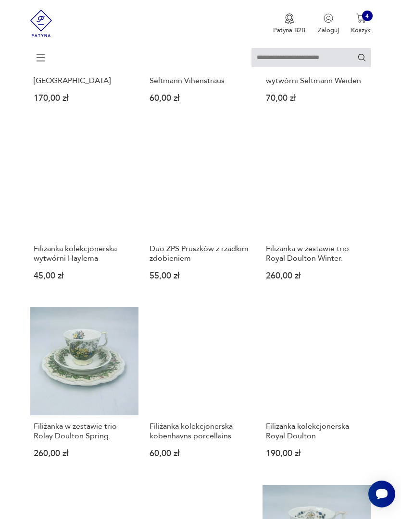
scroll to position [425, 0]
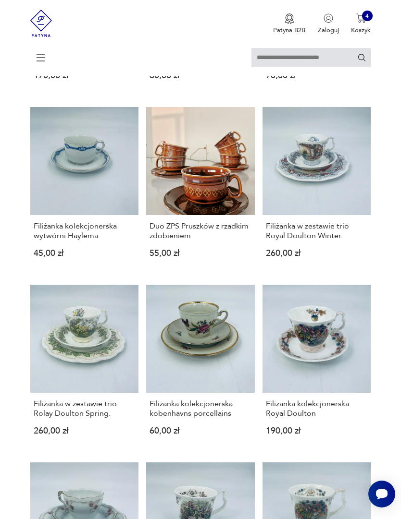
click at [60, 211] on link "Filiżanka kolekcjonerska wytwórni Haylema 45,00 zł" at bounding box center [84, 189] width 109 height 165
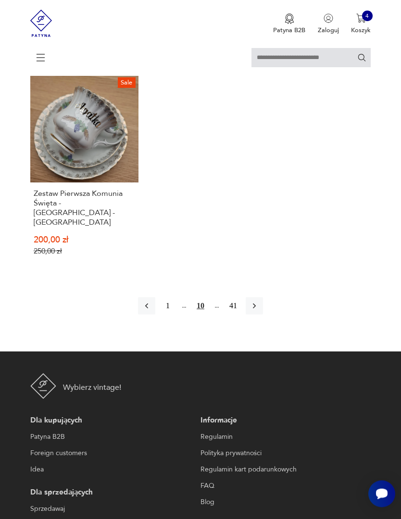
click at [259, 311] on icon "button" at bounding box center [254, 307] width 10 height 10
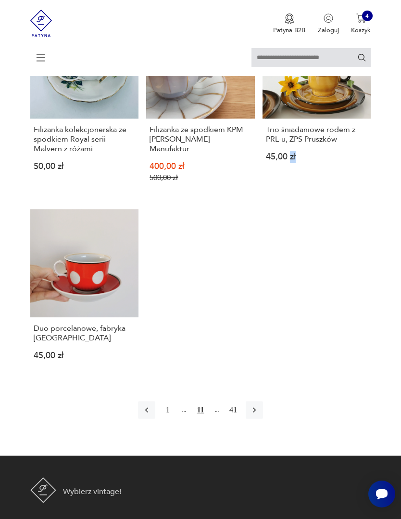
scroll to position [1092, 0]
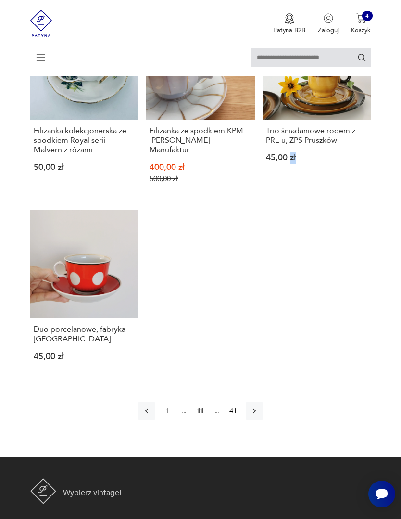
click at [263, 420] on button "button" at bounding box center [254, 411] width 17 height 17
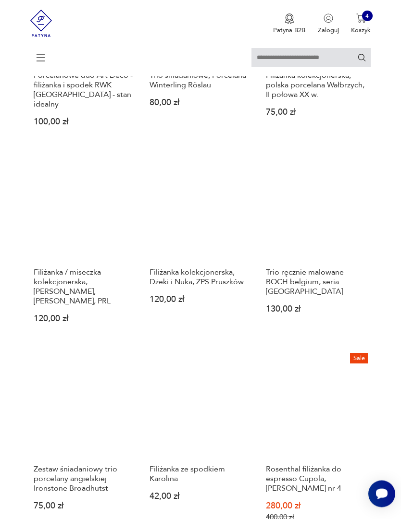
scroll to position [595, 0]
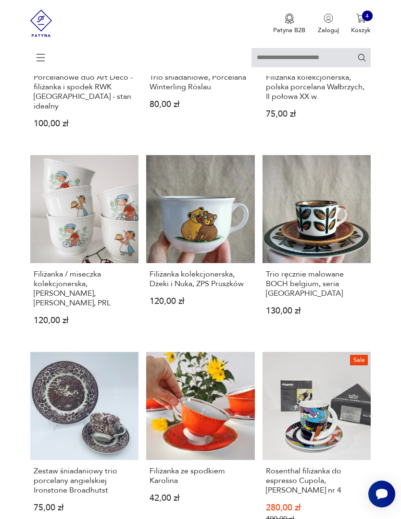
click at [356, 273] on link "Trio ręcznie malowane BOCH belgium, seria Rambouillet 130,00 zł" at bounding box center [316, 247] width 109 height 185
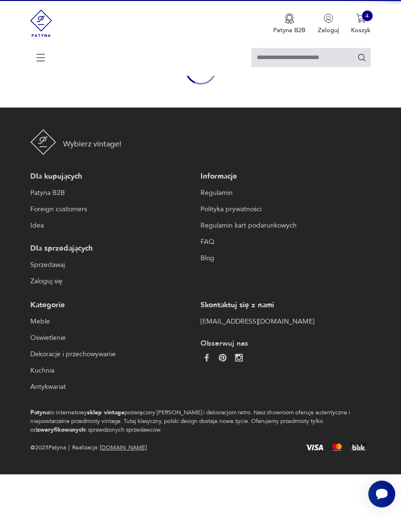
scroll to position [84, 0]
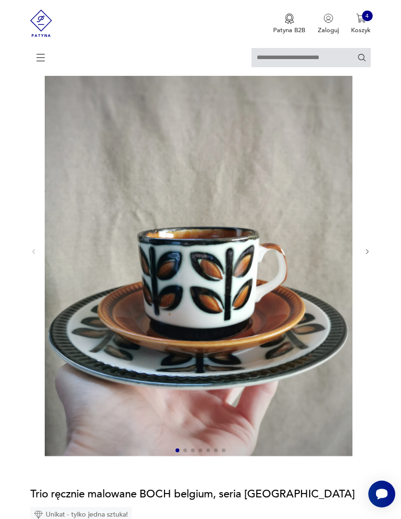
click at [369, 256] on icon "button" at bounding box center [367, 251] width 7 height 7
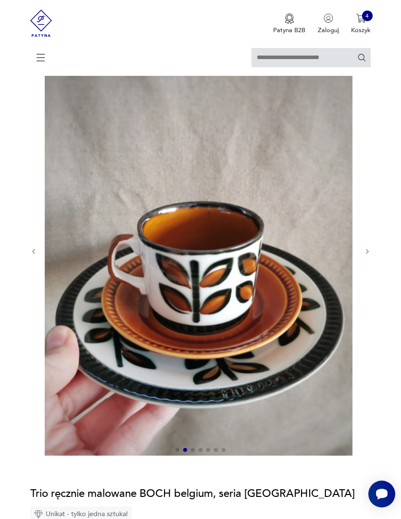
click at [366, 256] on button "button" at bounding box center [367, 252] width 7 height 8
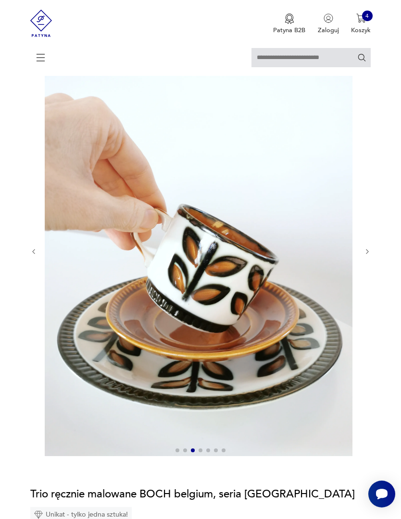
click at [370, 256] on icon "button" at bounding box center [367, 251] width 7 height 7
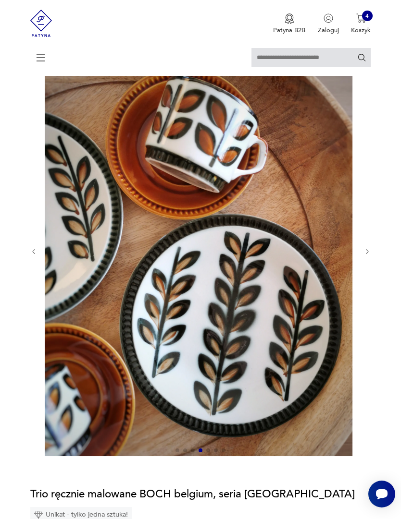
click at [370, 256] on button "button" at bounding box center [367, 252] width 7 height 8
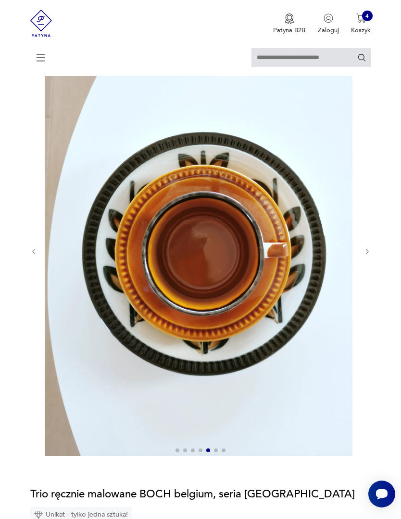
click at [369, 256] on icon "button" at bounding box center [367, 251] width 7 height 7
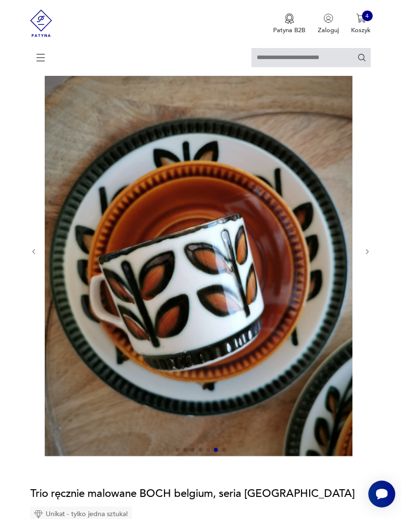
click at [364, 268] on div at bounding box center [200, 251] width 341 height 411
click at [370, 256] on icon "button" at bounding box center [367, 251] width 7 height 7
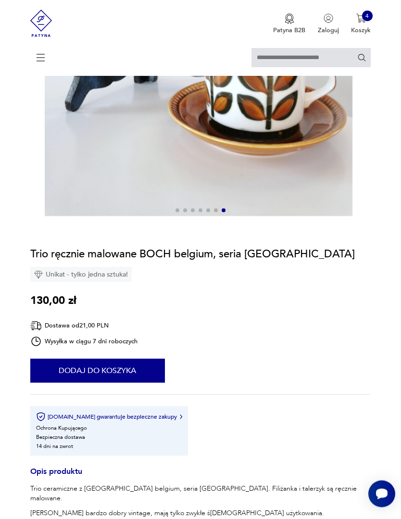
click at [138, 383] on button "Dodaj do koszyka" at bounding box center [97, 371] width 135 height 24
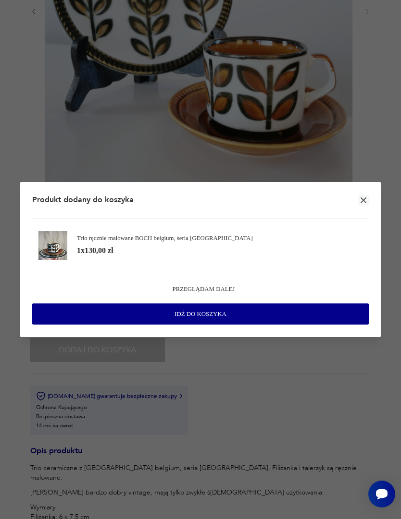
click at [366, 204] on button "button" at bounding box center [363, 200] width 11 height 11
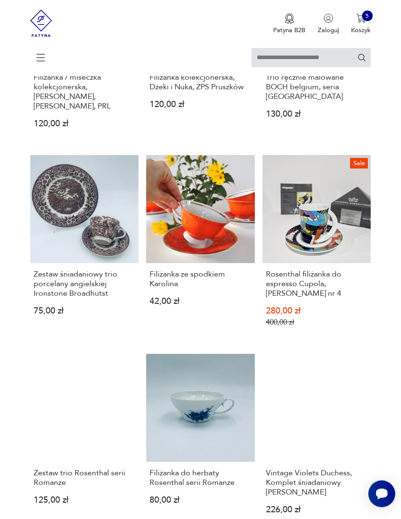
scroll to position [794, 0]
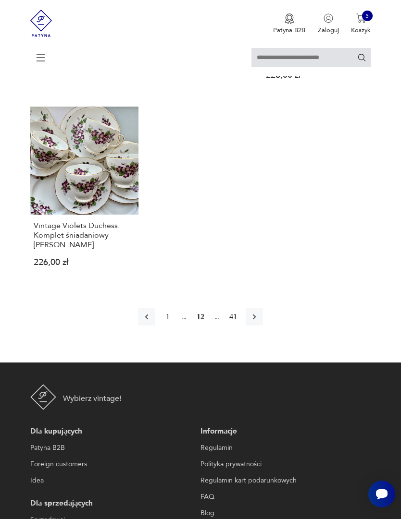
click at [259, 322] on icon "button" at bounding box center [254, 317] width 10 height 10
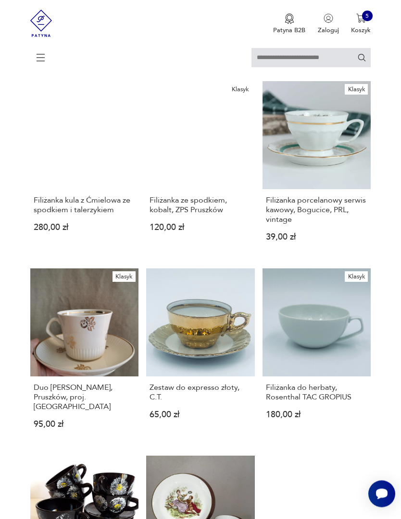
scroll to position [686, 0]
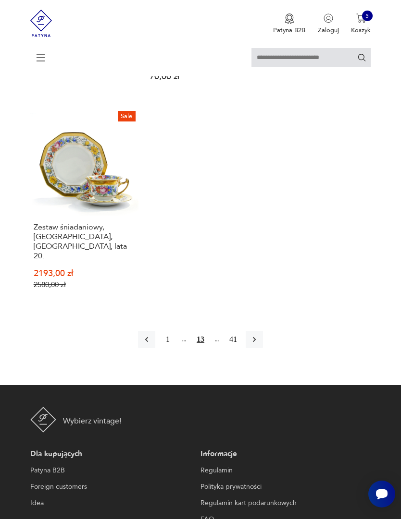
click at [259, 345] on icon "button" at bounding box center [254, 340] width 10 height 10
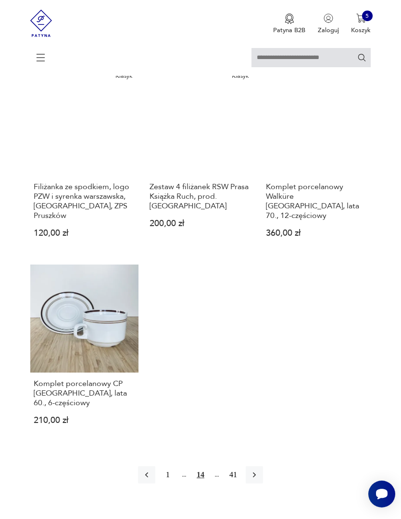
scroll to position [1140, 0]
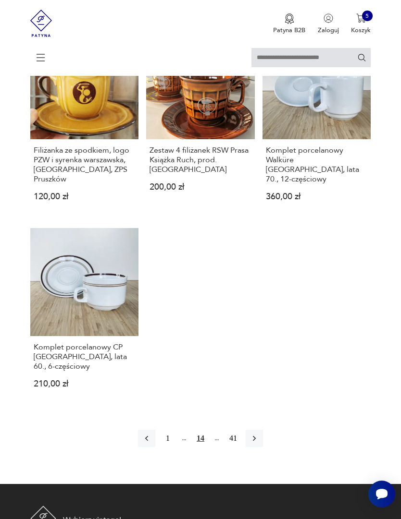
click at [259, 444] on icon "button" at bounding box center [254, 439] width 10 height 10
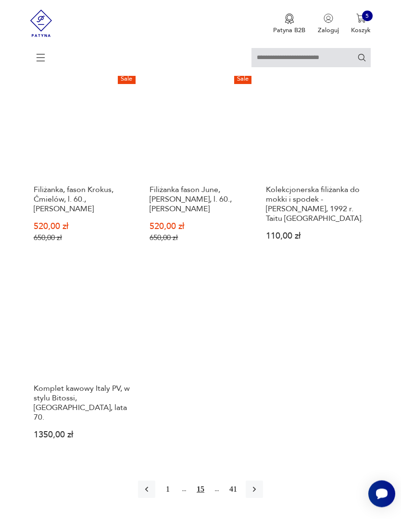
scroll to position [1142, 0]
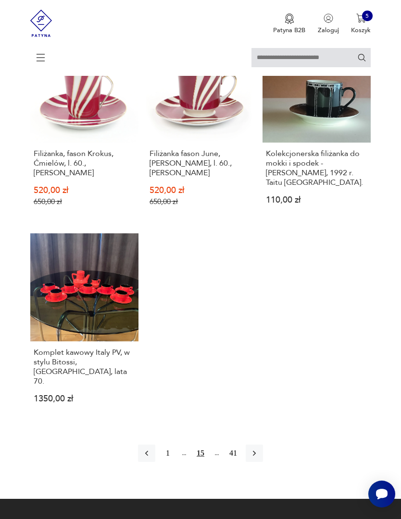
click at [263, 460] on button "button" at bounding box center [254, 453] width 17 height 17
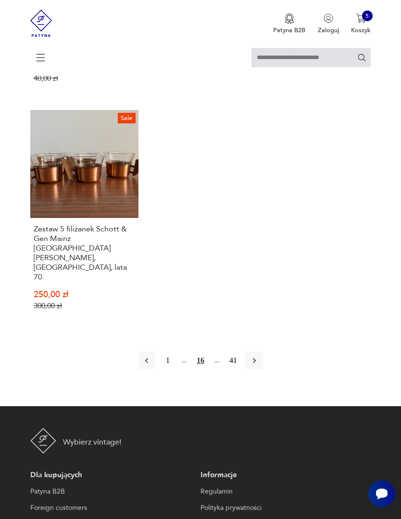
scroll to position [1283, 0]
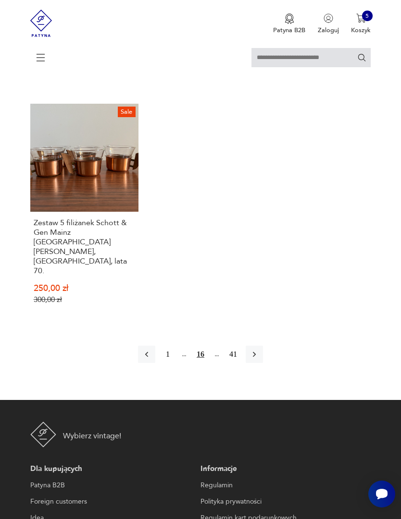
click at [259, 359] on icon "button" at bounding box center [254, 355] width 10 height 10
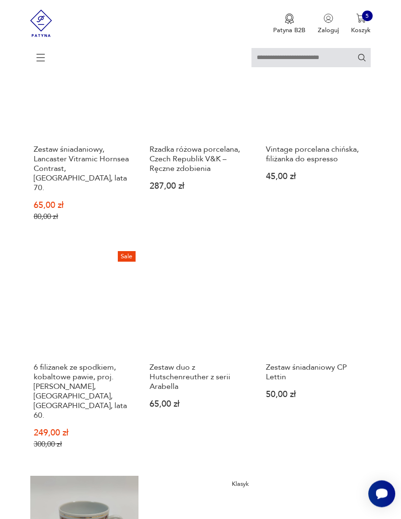
scroll to position [607, 0]
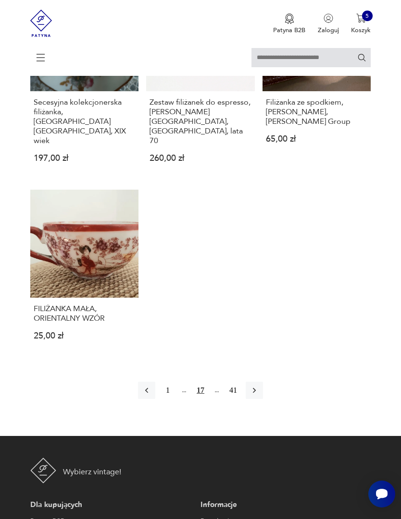
click at [259, 389] on icon "button" at bounding box center [254, 391] width 10 height 10
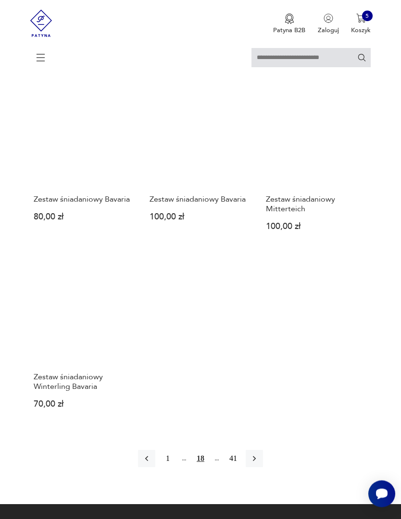
scroll to position [1124, 0]
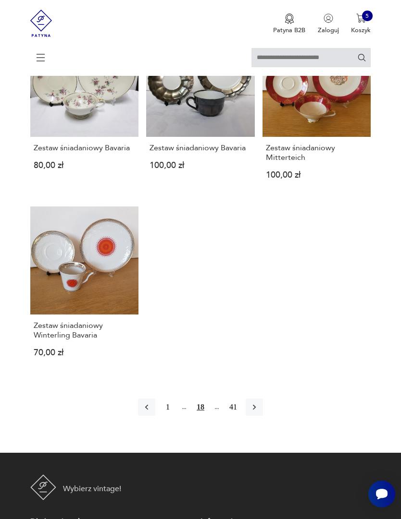
click at [259, 412] on icon "button" at bounding box center [254, 408] width 10 height 10
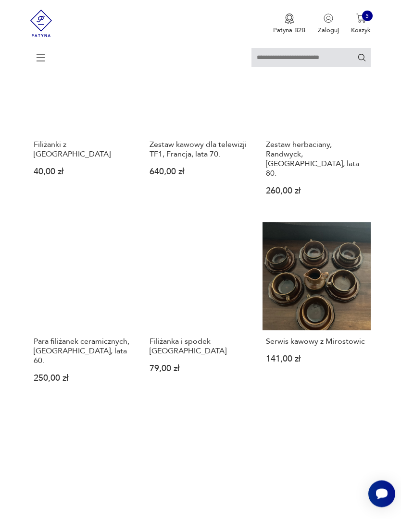
scroll to position [986, 0]
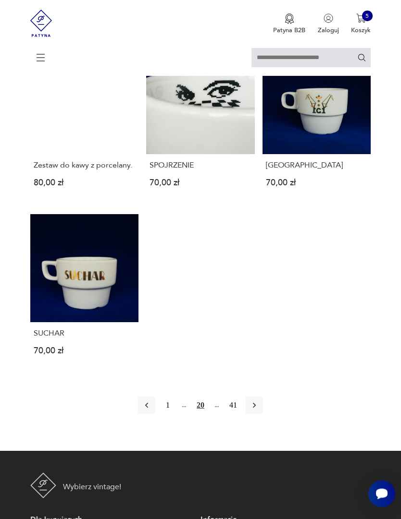
scroll to position [1053, 0]
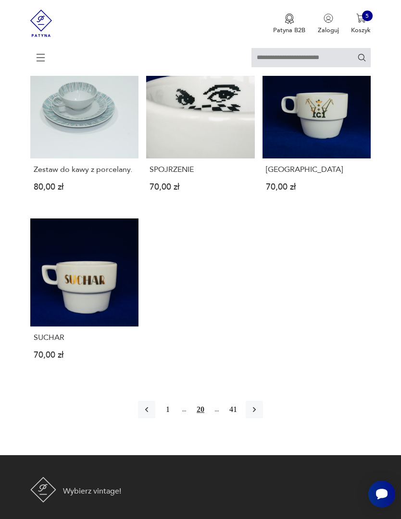
click at [256, 413] on icon "button" at bounding box center [254, 409] width 3 height 5
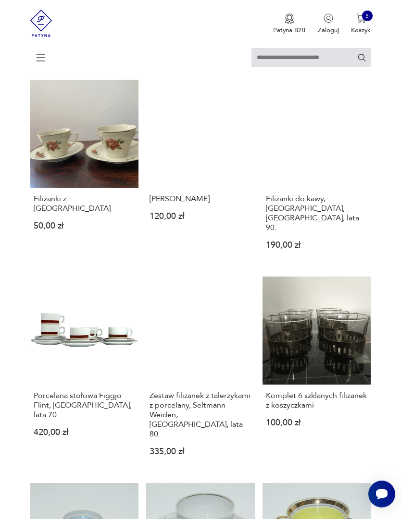
scroll to position [175, 0]
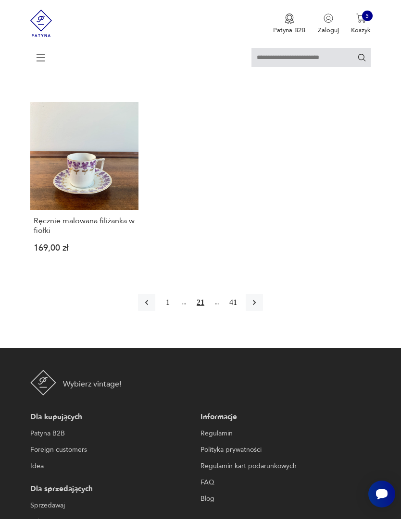
click at [256, 306] on icon "button" at bounding box center [254, 302] width 3 height 5
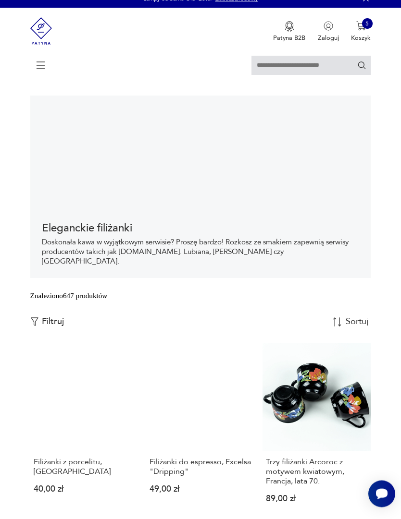
scroll to position [11, 0]
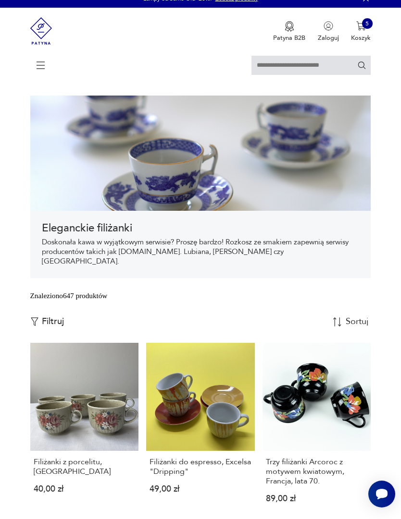
click at [40, 65] on icon at bounding box center [41, 66] width 34 height 34
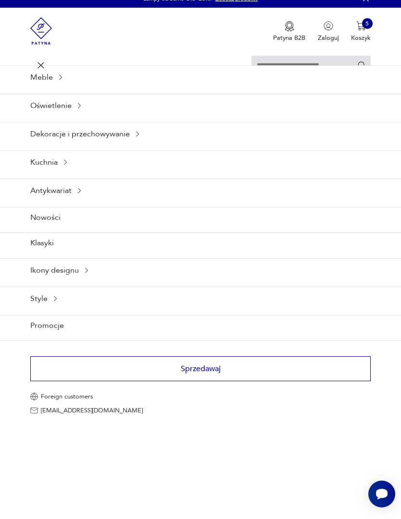
click at [39, 141] on div "Dekoracje i przechowywanie" at bounding box center [200, 134] width 401 height 24
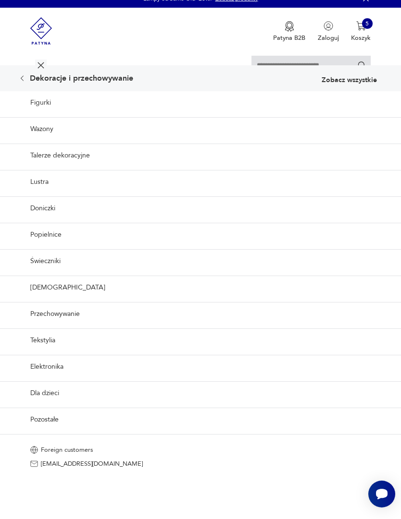
click at [40, 113] on link "Figurki" at bounding box center [200, 102] width 401 height 23
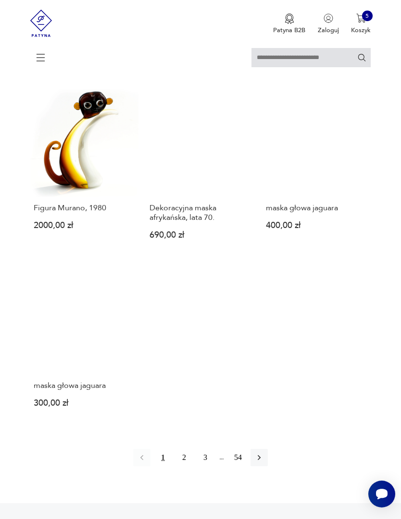
scroll to position [1103, 0]
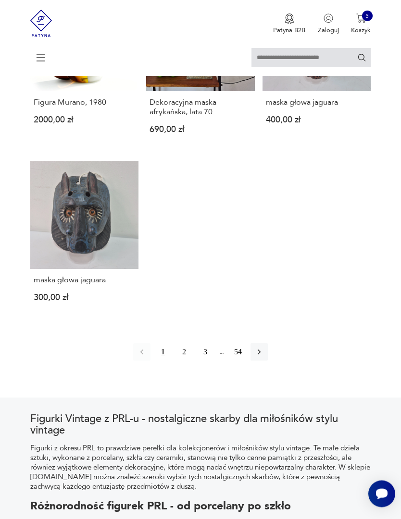
click at [264, 358] on icon "button" at bounding box center [259, 353] width 10 height 10
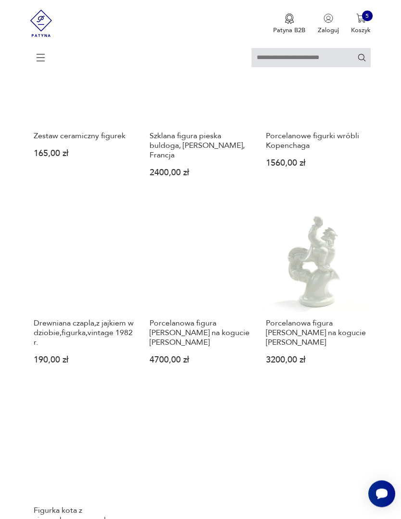
scroll to position [852, 0]
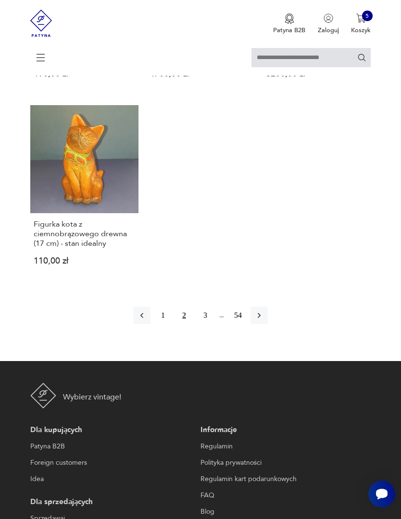
click at [264, 321] on icon "button" at bounding box center [259, 316] width 10 height 10
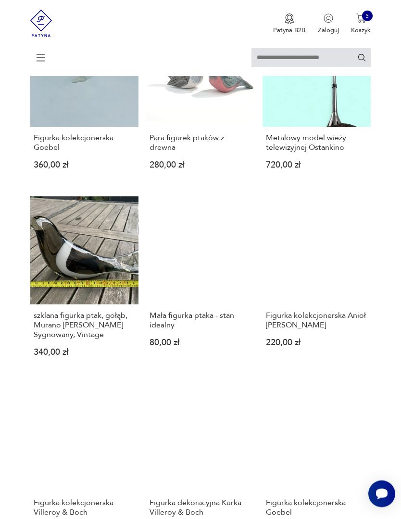
scroll to position [310, 0]
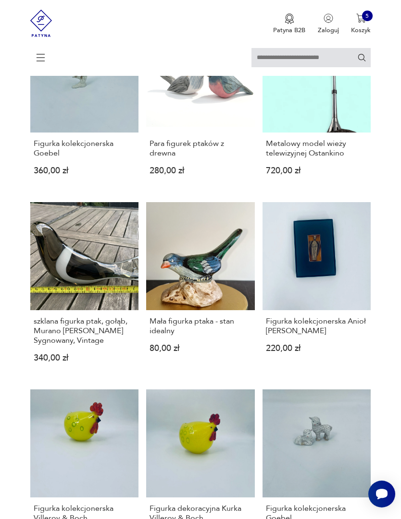
click at [358, 23] on img "button" at bounding box center [361, 18] width 10 height 10
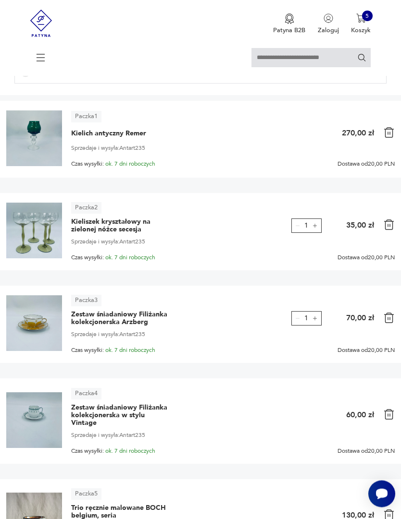
scroll to position [81, 0]
click at [388, 231] on img at bounding box center [389, 225] width 12 height 12
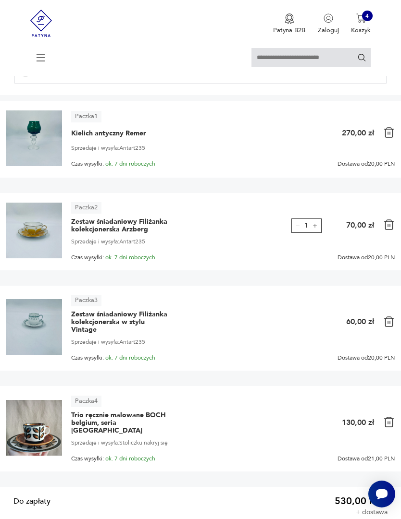
click at [29, 143] on img at bounding box center [34, 139] width 56 height 56
click at [85, 137] on span "Kielich antyczny Remer" at bounding box center [108, 134] width 75 height 8
